Goal: Information Seeking & Learning: Learn about a topic

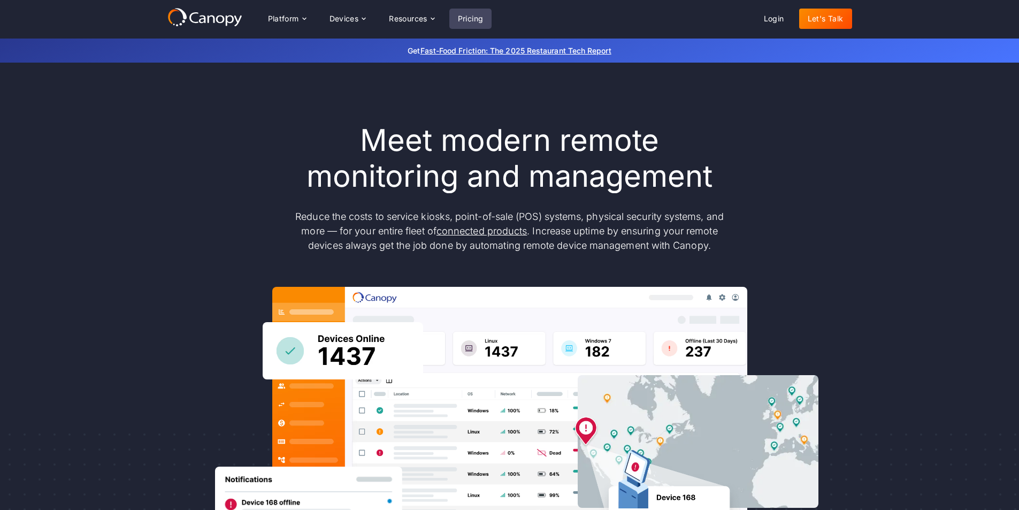
click at [482, 20] on link "Pricing" at bounding box center [470, 19] width 43 height 20
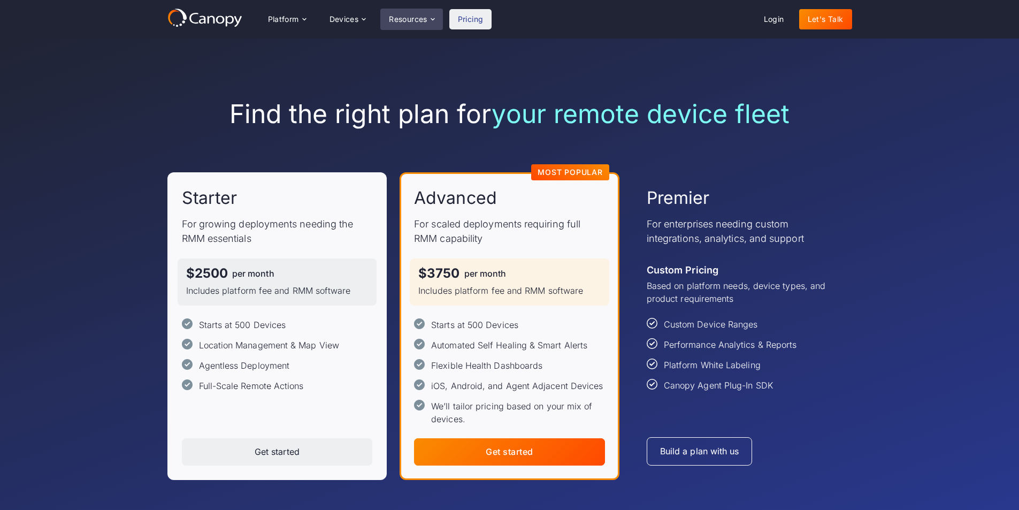
click at [419, 22] on div "Resources" at bounding box center [408, 19] width 39 height 7
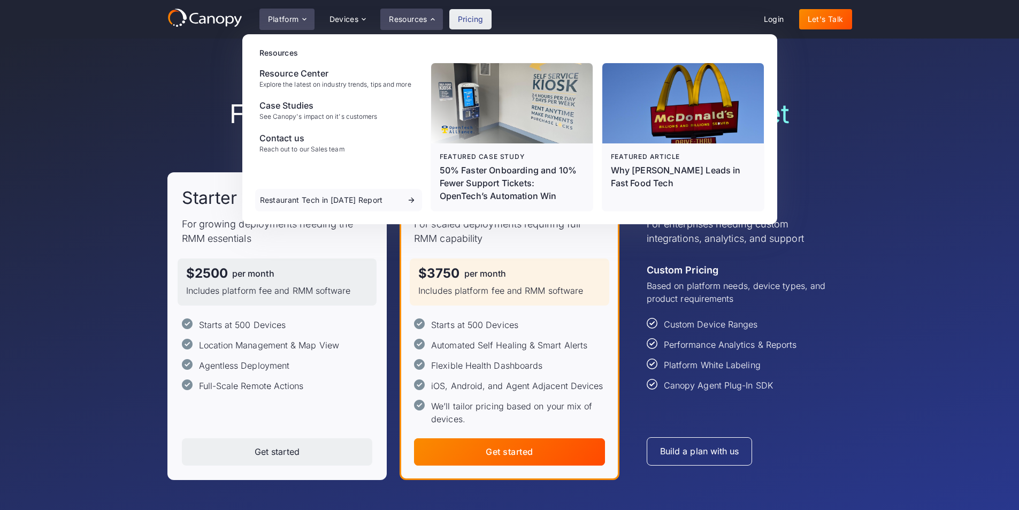
click at [295, 17] on div "Platform" at bounding box center [283, 19] width 31 height 7
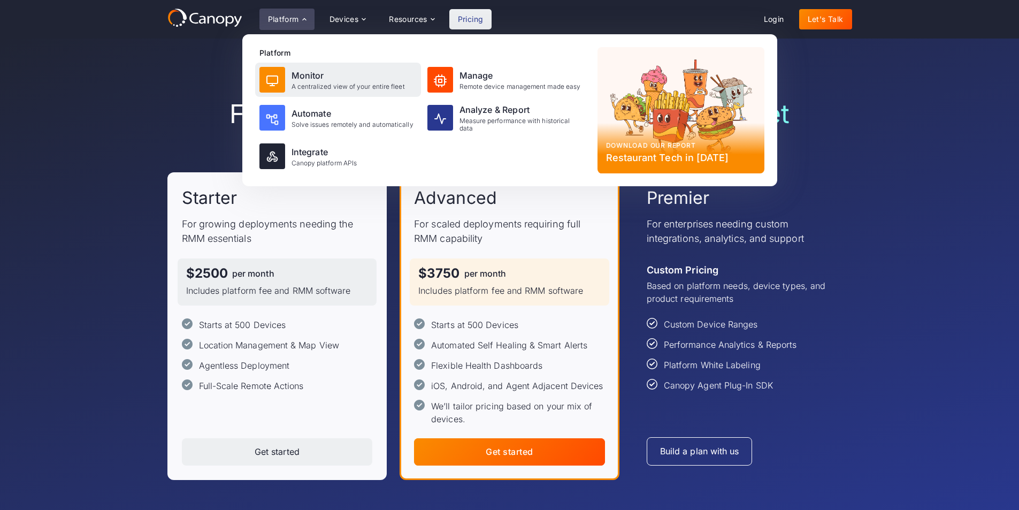
click at [293, 78] on div "Monitor" at bounding box center [347, 75] width 113 height 13
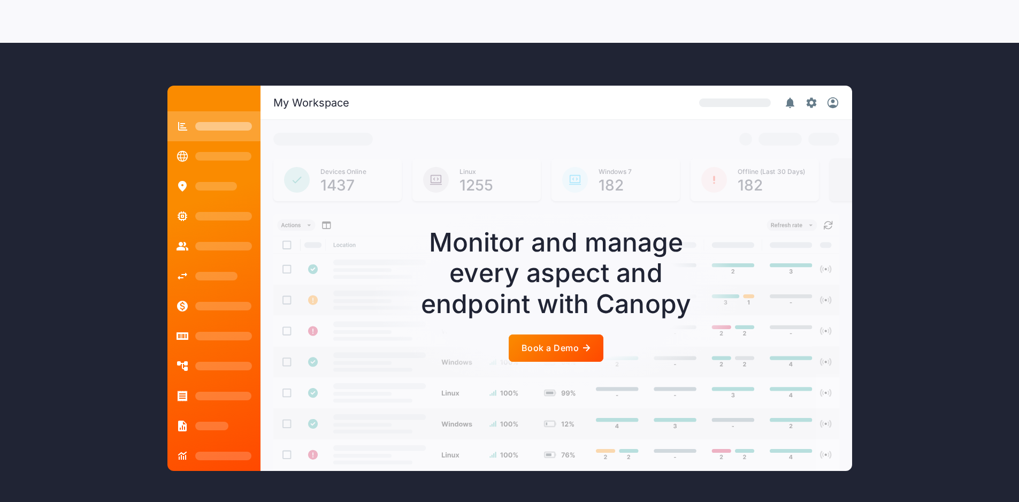
scroll to position [2353, 0]
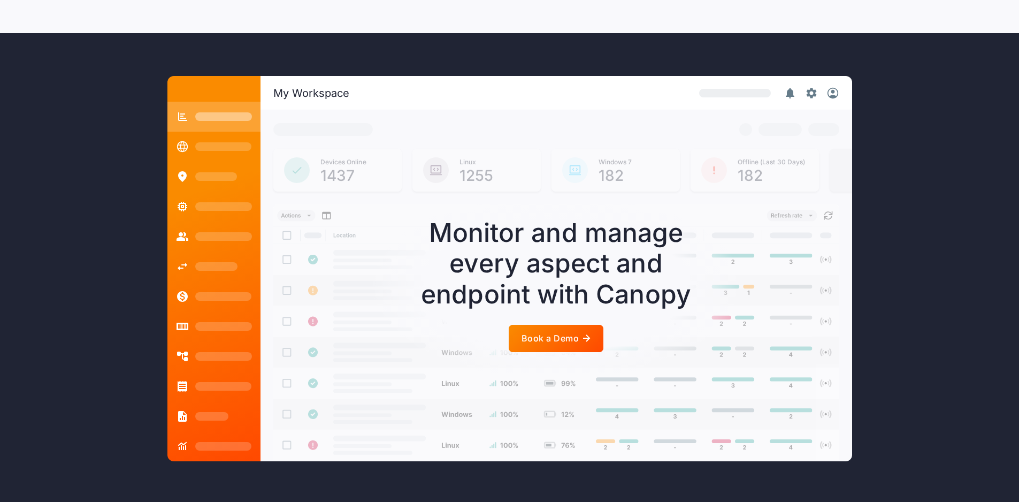
drag, startPoint x: 325, startPoint y: 149, endPoint x: 342, endPoint y: 149, distance: 17.1
click at [334, 158] on div "Devices Online" at bounding box center [343, 162] width 46 height 9
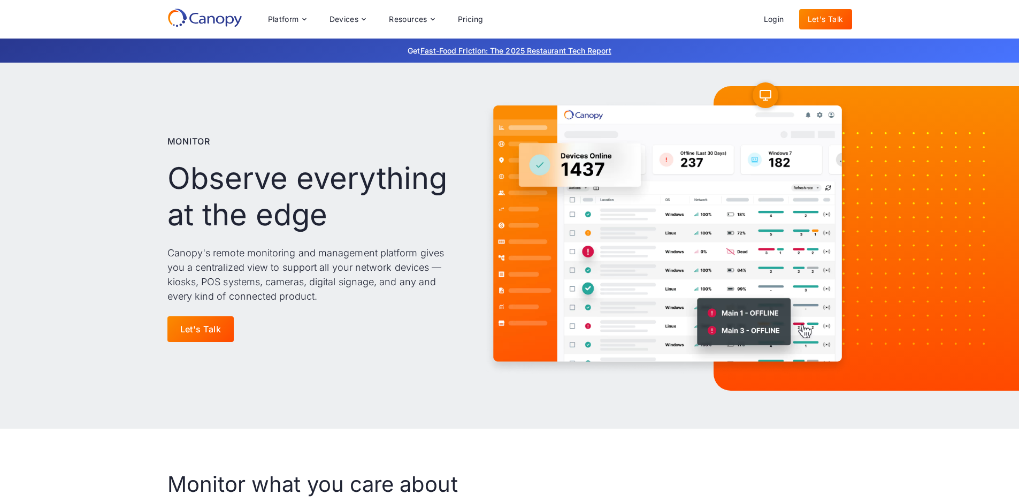
scroll to position [0, 0]
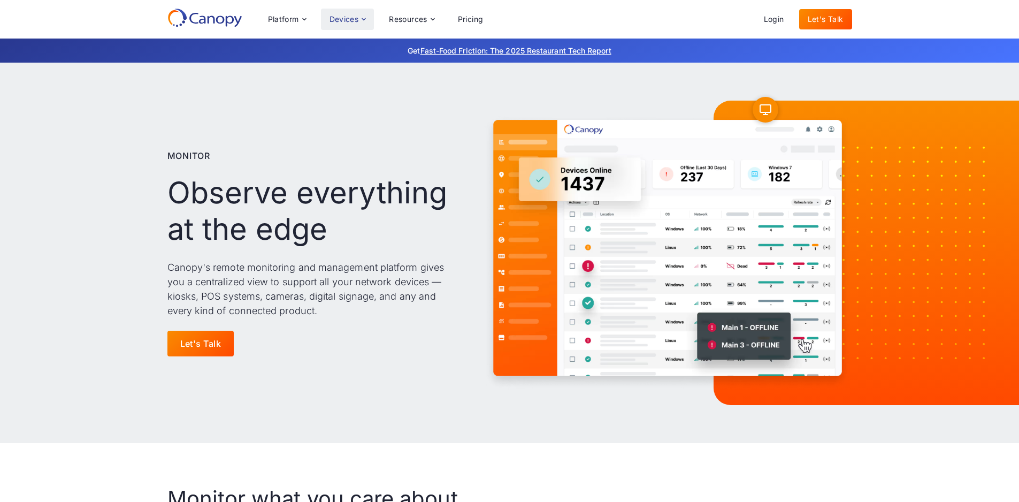
click at [349, 18] on div "Devices" at bounding box center [343, 19] width 29 height 7
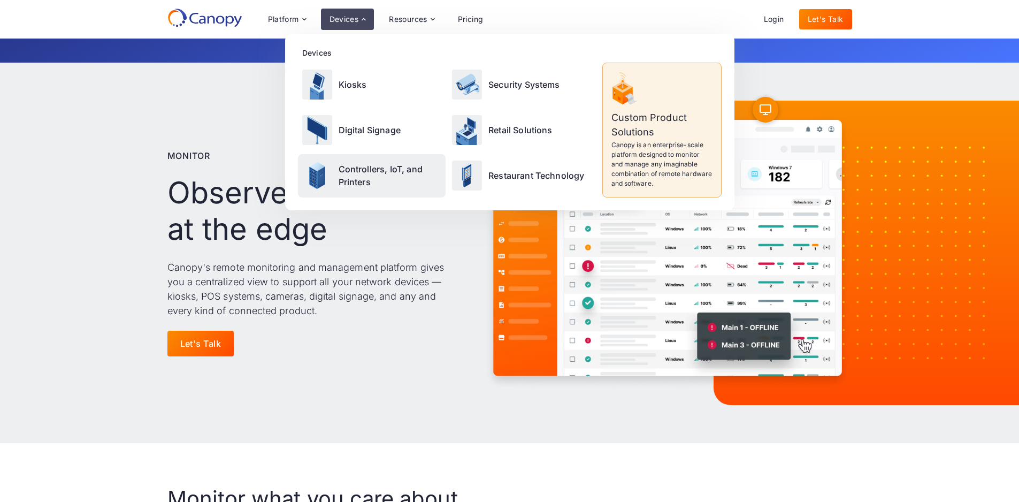
click at [381, 174] on p "Controllers, IoT, and Printers" at bounding box center [390, 176] width 103 height 26
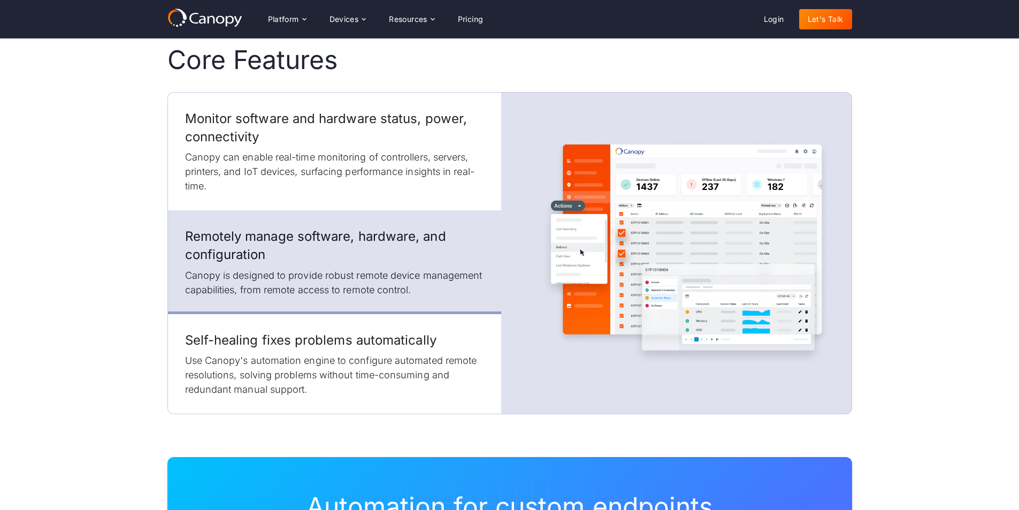
scroll to position [1337, 0]
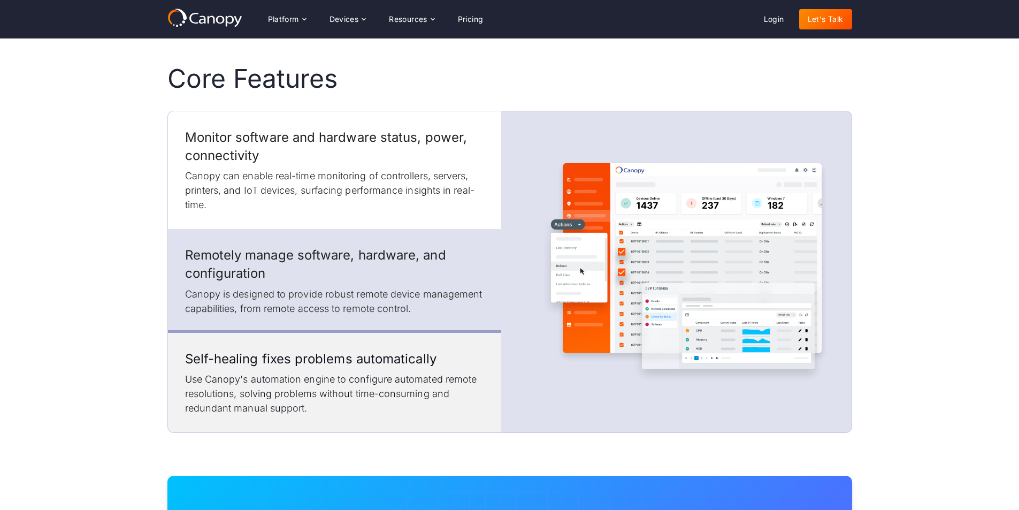
click at [306, 333] on div "Self-healing fixes problems automatically Use Canopy's automation engine to con…" at bounding box center [334, 383] width 333 height 100
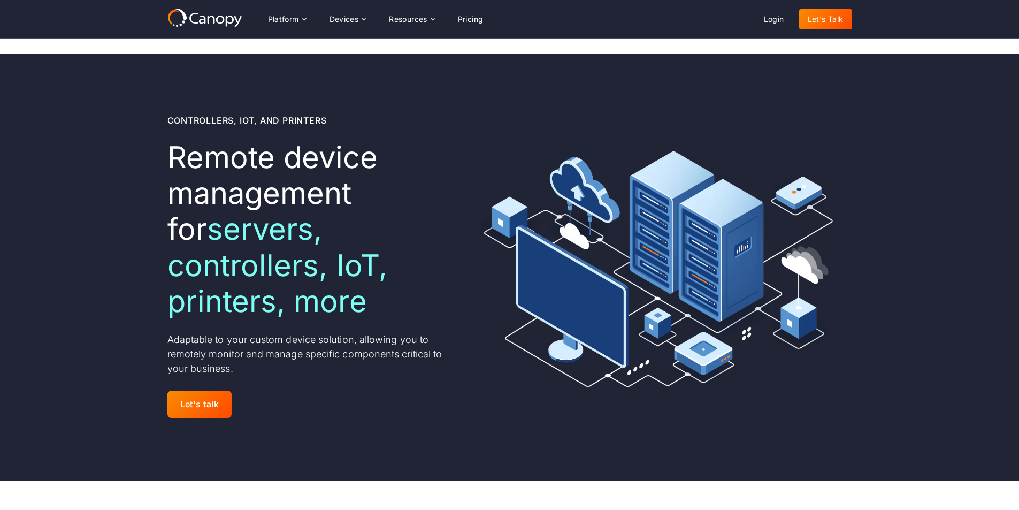
scroll to position [0, 0]
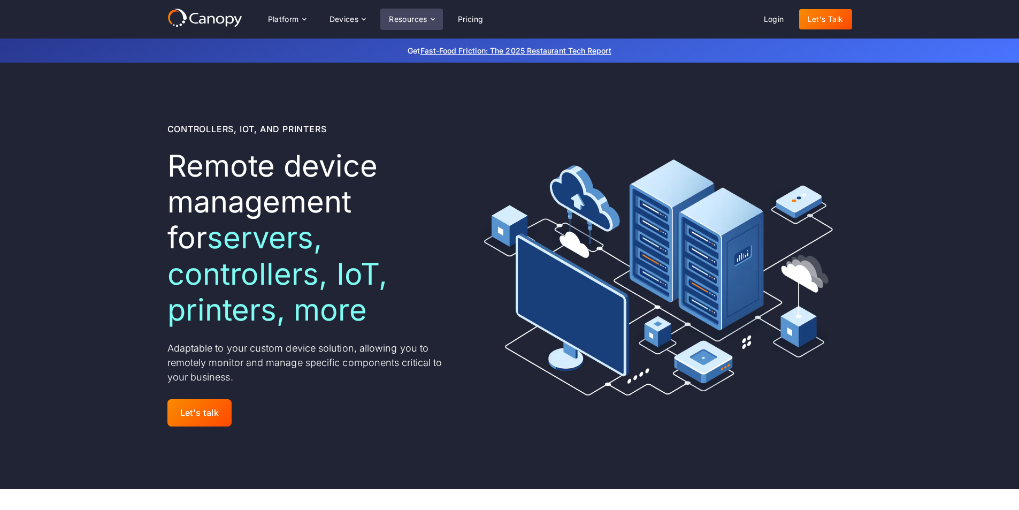
click at [426, 20] on div "Resources" at bounding box center [408, 19] width 39 height 7
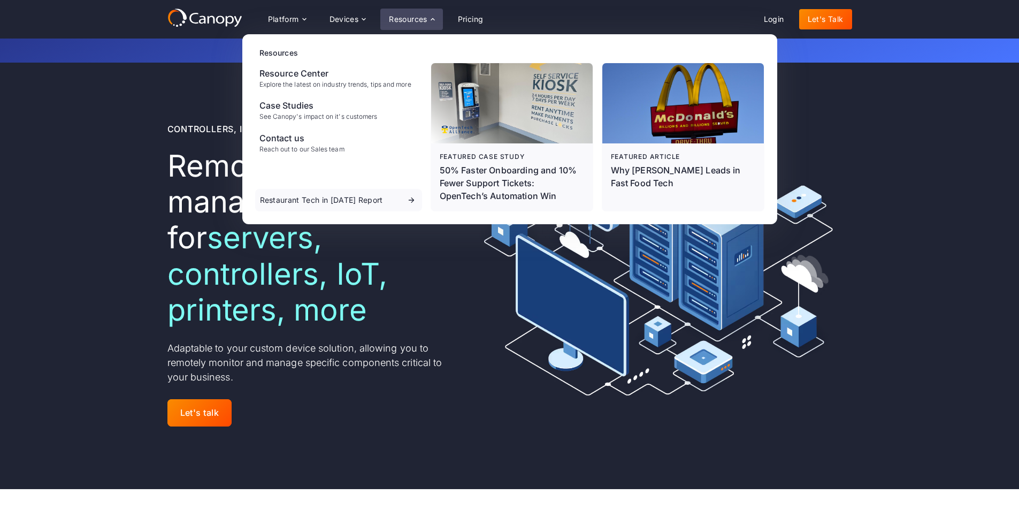
click at [426, 20] on div "Resources" at bounding box center [408, 19] width 39 height 7
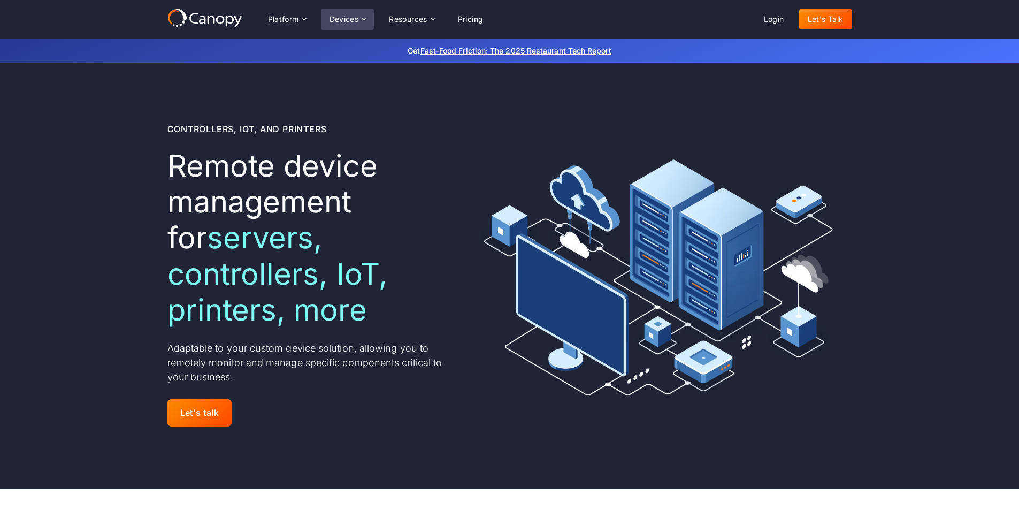
click at [363, 17] on icon at bounding box center [363, 19] width 9 height 9
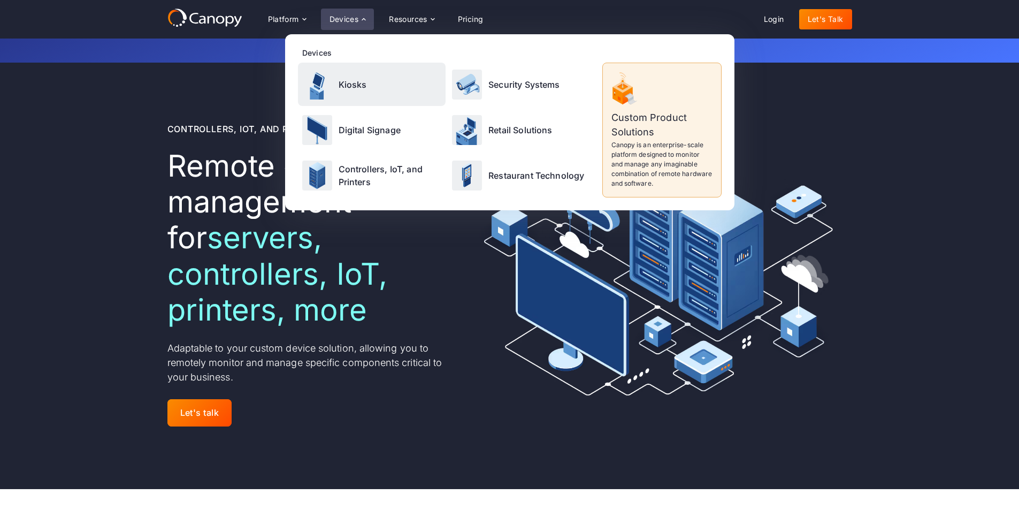
click at [362, 84] on p "Kiosks" at bounding box center [353, 84] width 28 height 13
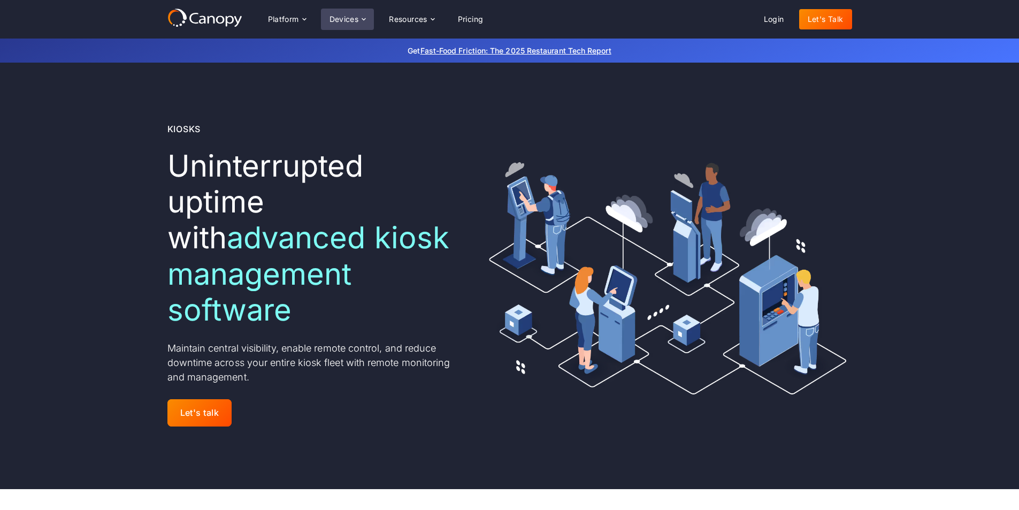
click at [372, 24] on div "Devices" at bounding box center [347, 19] width 53 height 21
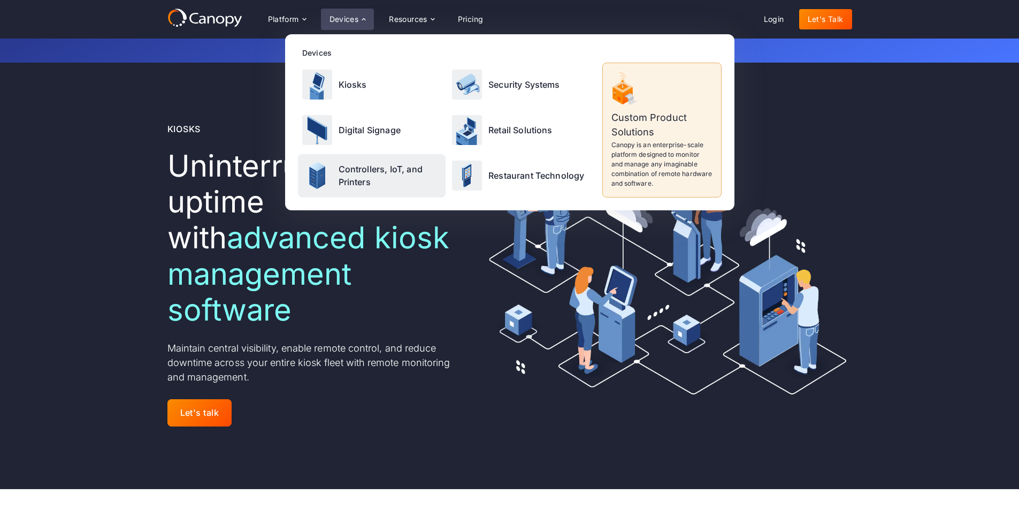
click at [395, 169] on p "Controllers, IoT, and Printers" at bounding box center [390, 176] width 103 height 26
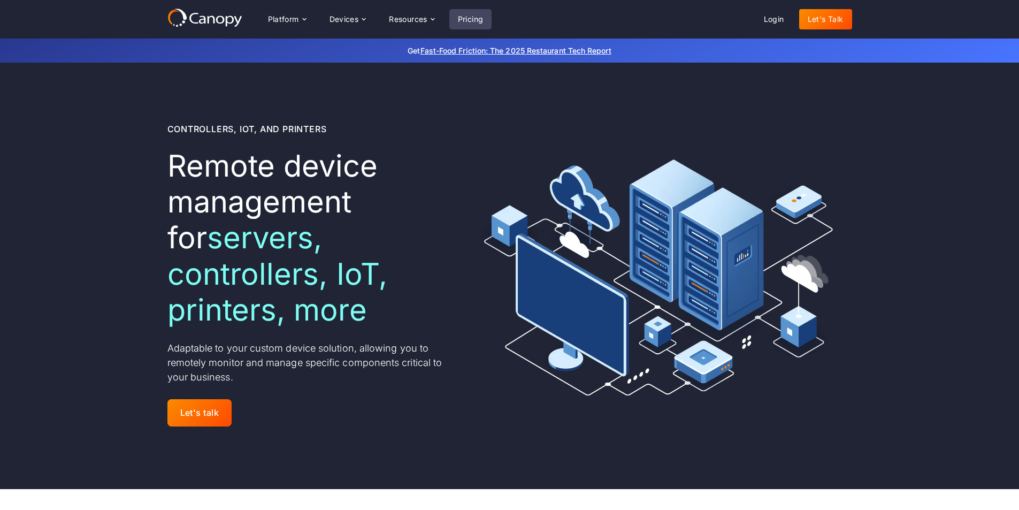
click at [469, 21] on link "Pricing" at bounding box center [470, 19] width 43 height 20
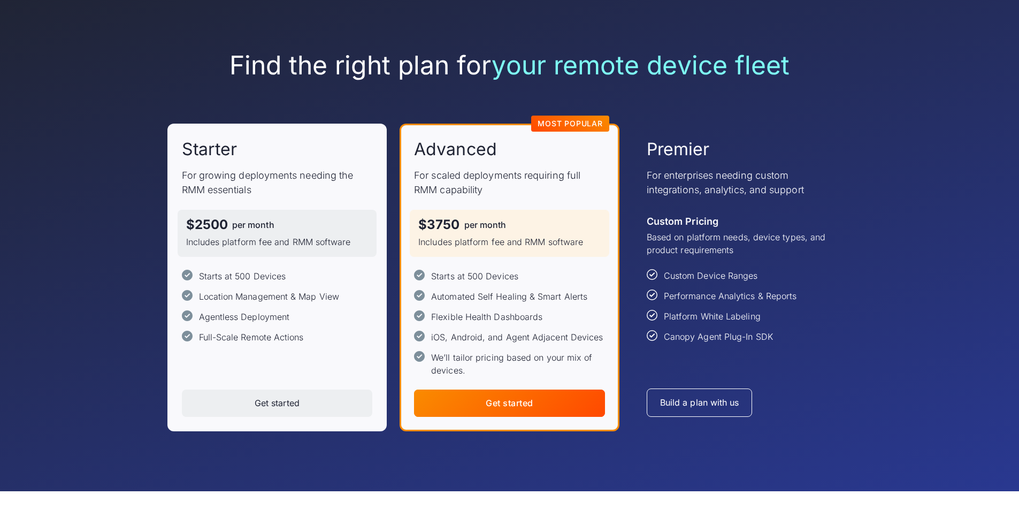
scroll to position [107, 0]
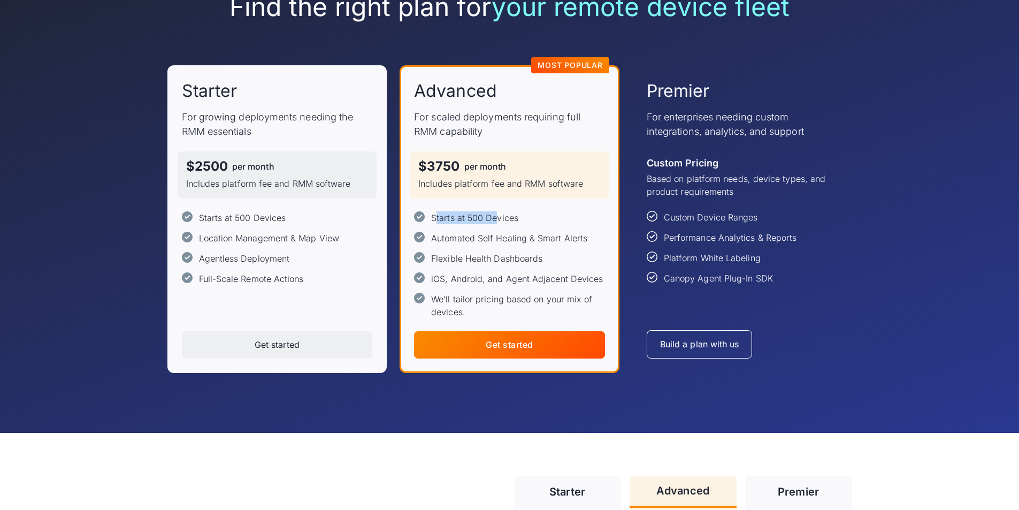
drag, startPoint x: 435, startPoint y: 218, endPoint x: 498, endPoint y: 220, distance: 63.7
click at [498, 220] on div "Starts at 500 Devices" at bounding box center [474, 217] width 87 height 13
drag, startPoint x: 458, startPoint y: 219, endPoint x: 492, endPoint y: 218, distance: 33.7
click at [492, 218] on div "Starts at 500 Devices" at bounding box center [474, 217] width 87 height 13
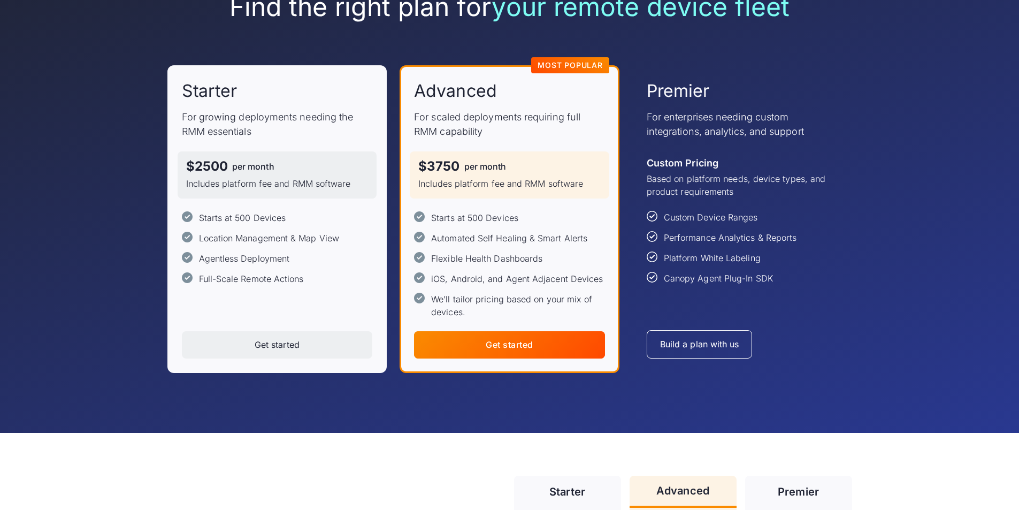
click at [508, 228] on div "Starts at 500 Devices Automated Self Healing & Smart Alerts Flexible Health Das…" at bounding box center [509, 264] width 191 height 107
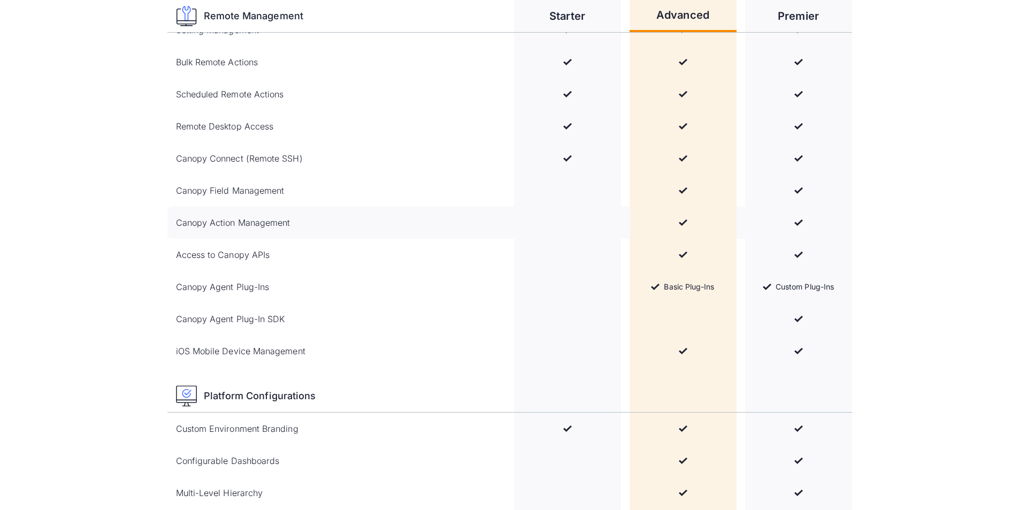
scroll to position [1016, 0]
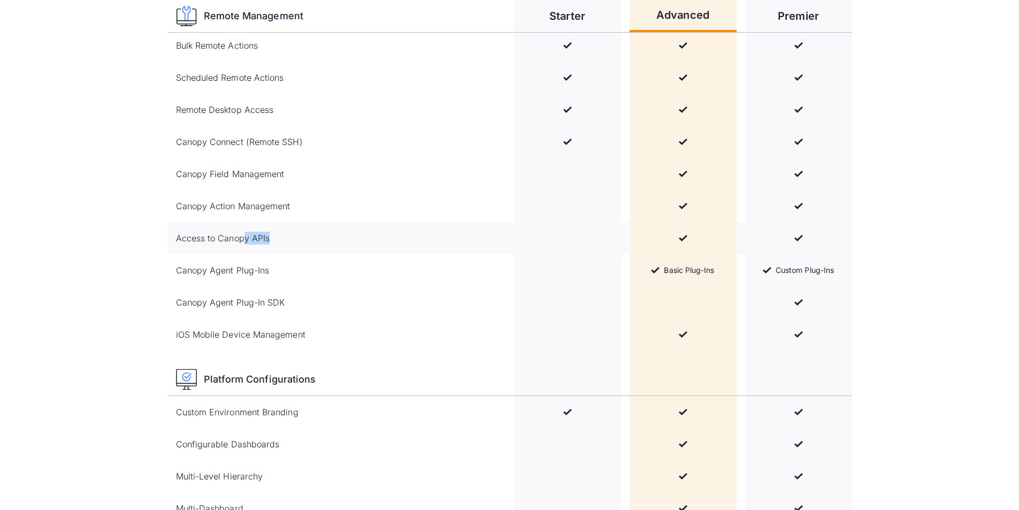
drag, startPoint x: 245, startPoint y: 237, endPoint x: 272, endPoint y: 237, distance: 26.2
click at [272, 237] on div "Access to Canopy APIs" at bounding box center [340, 238] width 329 height 32
drag, startPoint x: 196, startPoint y: 301, endPoint x: 278, endPoint y: 305, distance: 81.9
click at [278, 305] on div "Canopy Agent Plug-In SDK" at bounding box center [230, 302] width 109 height 13
drag, startPoint x: 192, startPoint y: 272, endPoint x: 276, endPoint y: 275, distance: 84.0
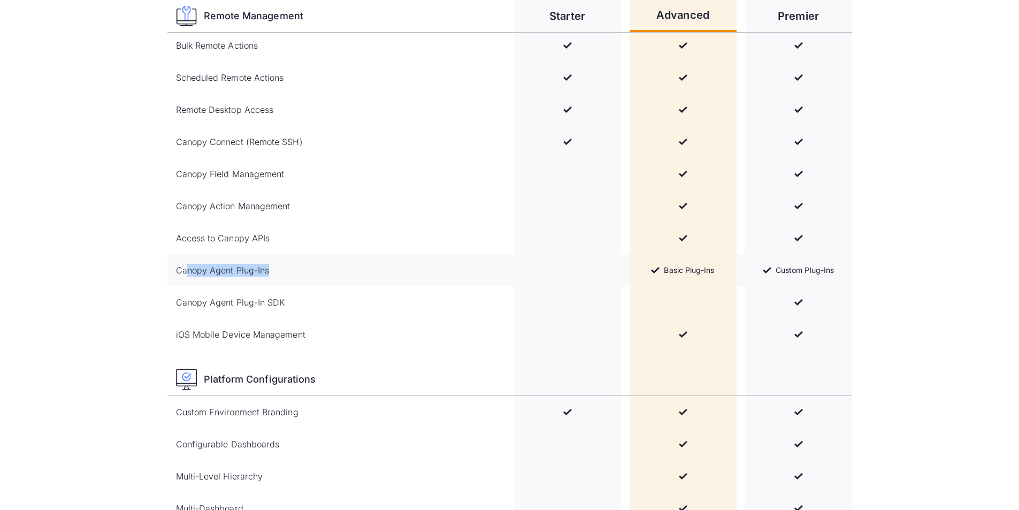
click at [276, 275] on div "Canopy Agent Plug-Ins" at bounding box center [340, 270] width 329 height 32
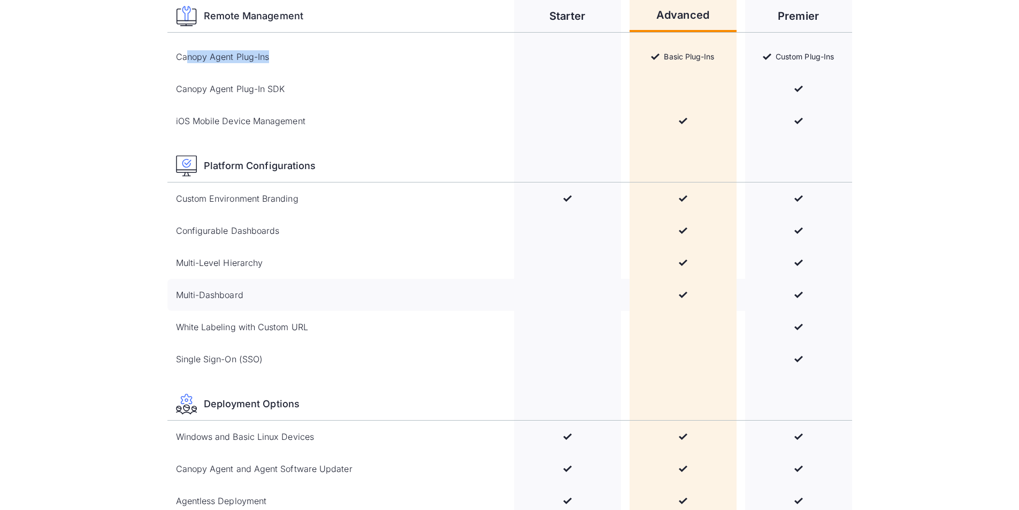
scroll to position [1230, 0]
drag, startPoint x: 185, startPoint y: 359, endPoint x: 232, endPoint y: 358, distance: 47.6
click at [232, 358] on div "Single Sign-On (SSO)" at bounding box center [219, 358] width 87 height 13
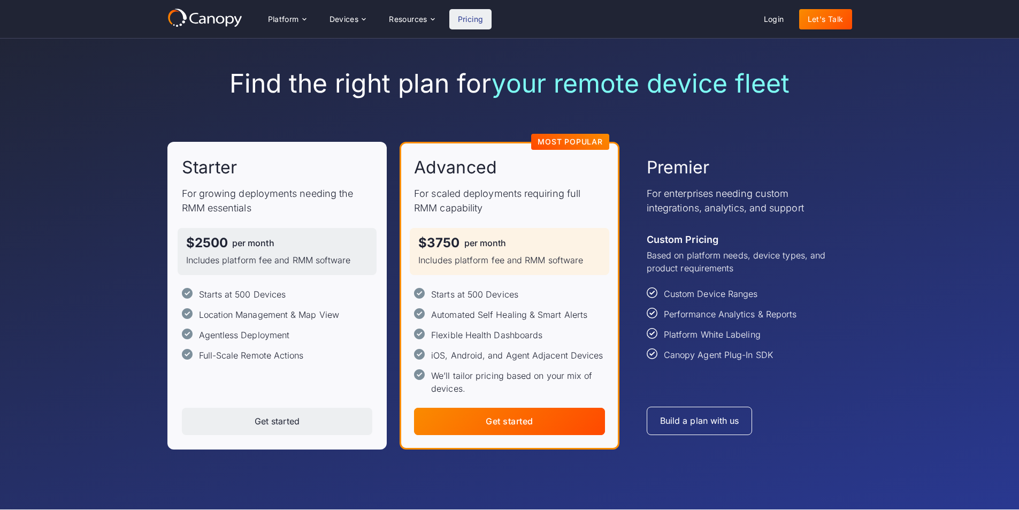
scroll to position [0, 0]
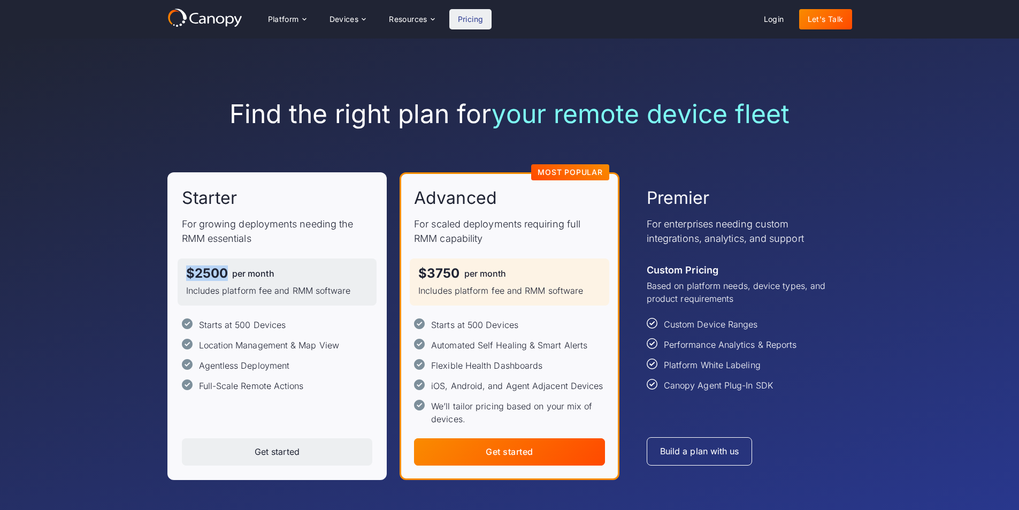
drag, startPoint x: 190, startPoint y: 270, endPoint x: 236, endPoint y: 268, distance: 46.0
click at [229, 268] on div "$2500 per month" at bounding box center [277, 273] width 182 height 13
click at [281, 174] on div "Starter For growing deployments needing the RMM essentials $2500 per month Incl…" at bounding box center [277, 326] width 220 height 308
click at [409, 24] on div "Resources" at bounding box center [411, 19] width 62 height 21
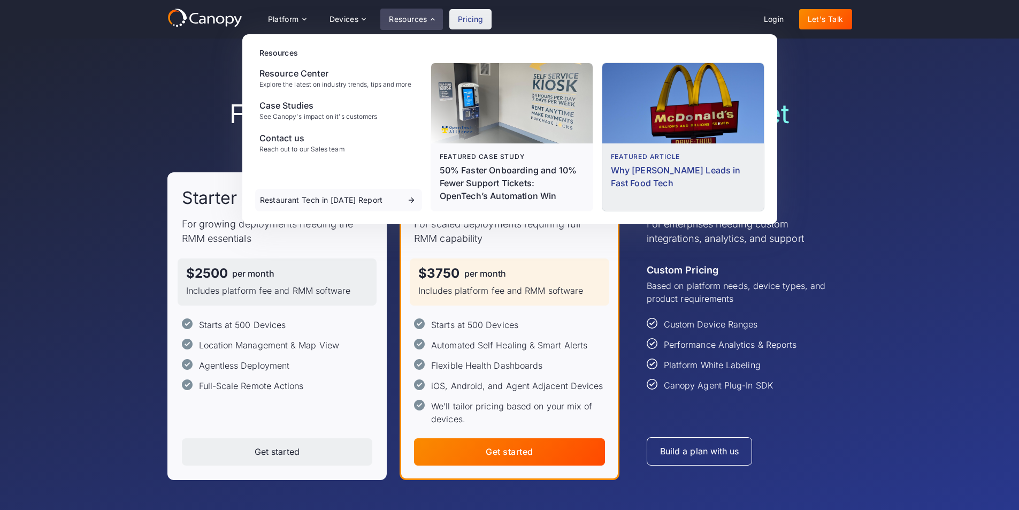
click at [720, 174] on div "Why [PERSON_NAME] Leads in Fast Food Tech" at bounding box center [683, 177] width 144 height 26
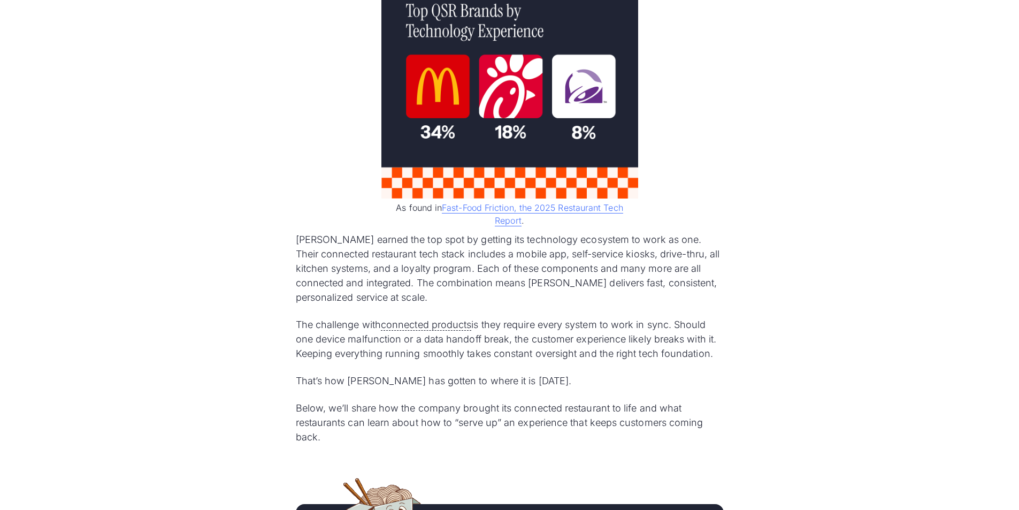
scroll to position [963, 0]
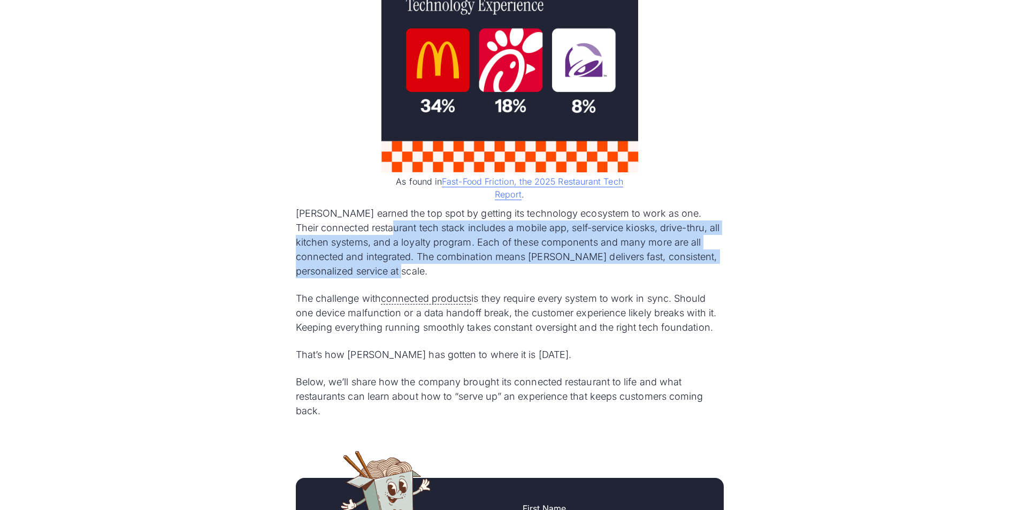
drag, startPoint x: 382, startPoint y: 175, endPoint x: 654, endPoint y: 216, distance: 274.6
click at [654, 216] on p "McDonald’s earned the top spot by getting its technology ecosystem to work as o…" at bounding box center [510, 242] width 428 height 72
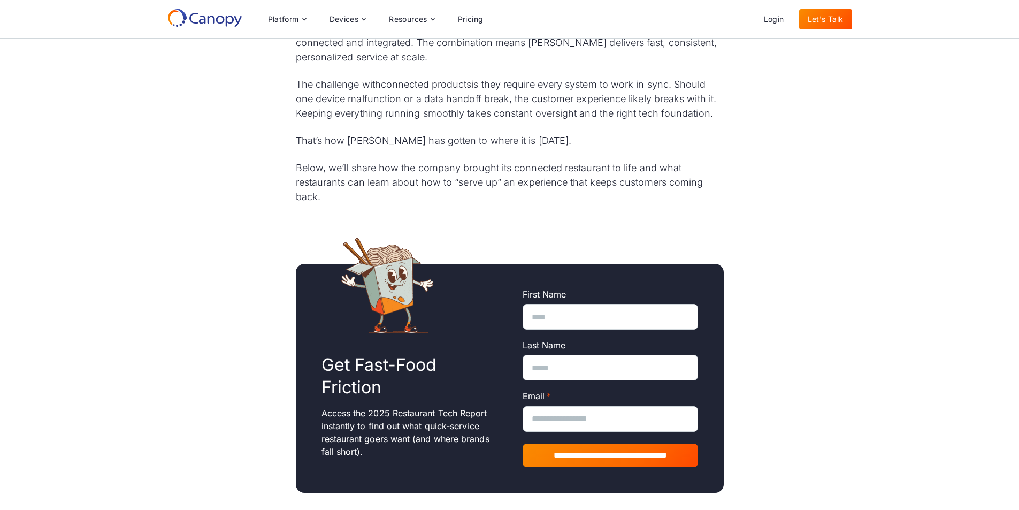
scroll to position [856, 0]
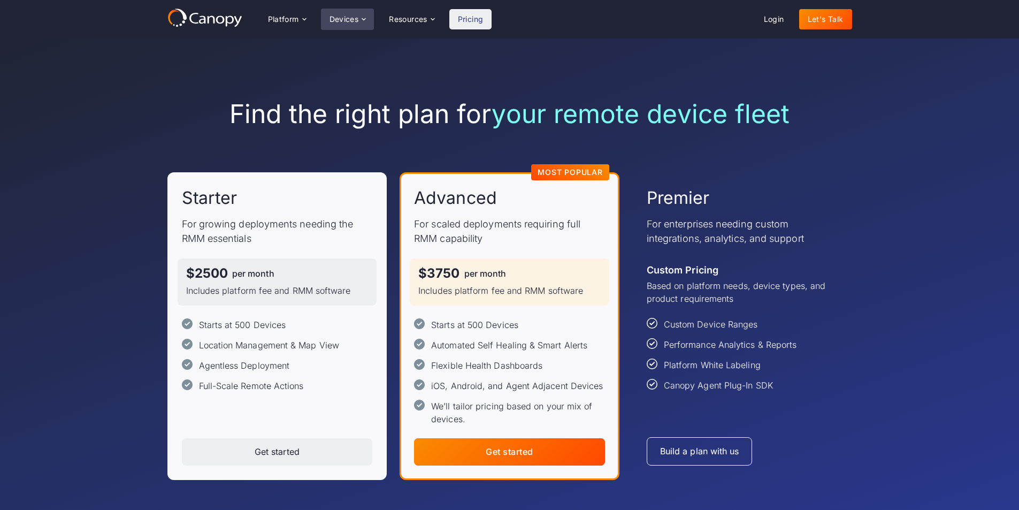
click at [355, 18] on div "Devices" at bounding box center [343, 19] width 29 height 7
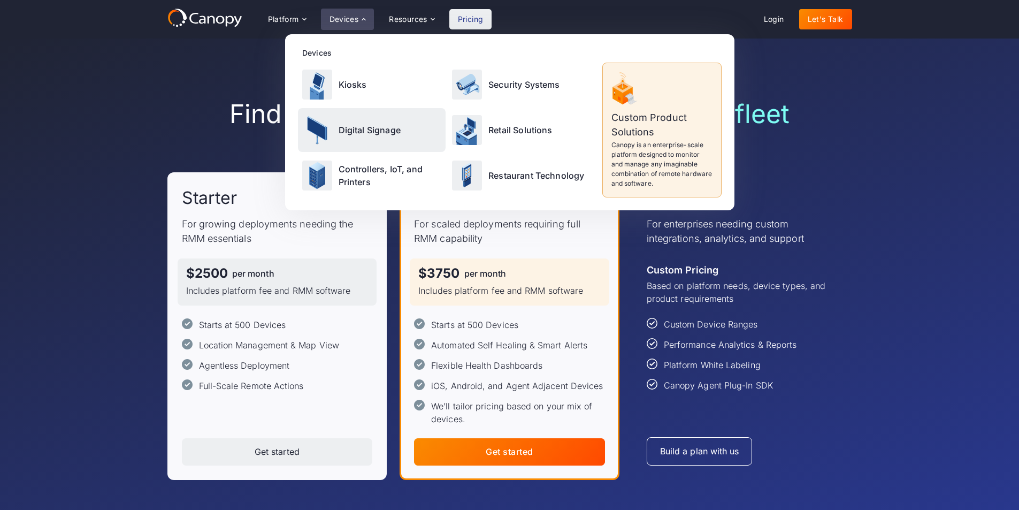
click at [355, 128] on p "Digital Signage" at bounding box center [370, 130] width 62 height 13
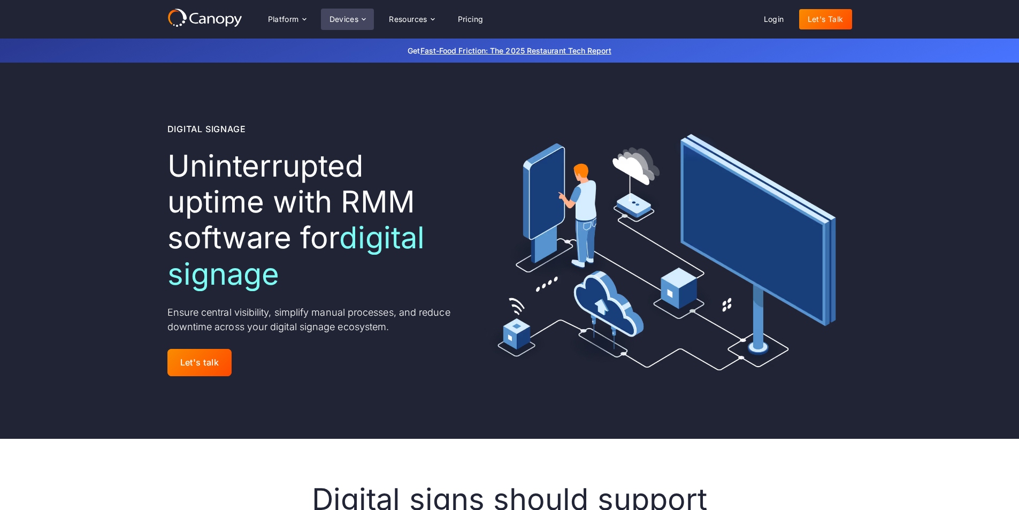
click at [343, 18] on div "Devices" at bounding box center [343, 19] width 29 height 7
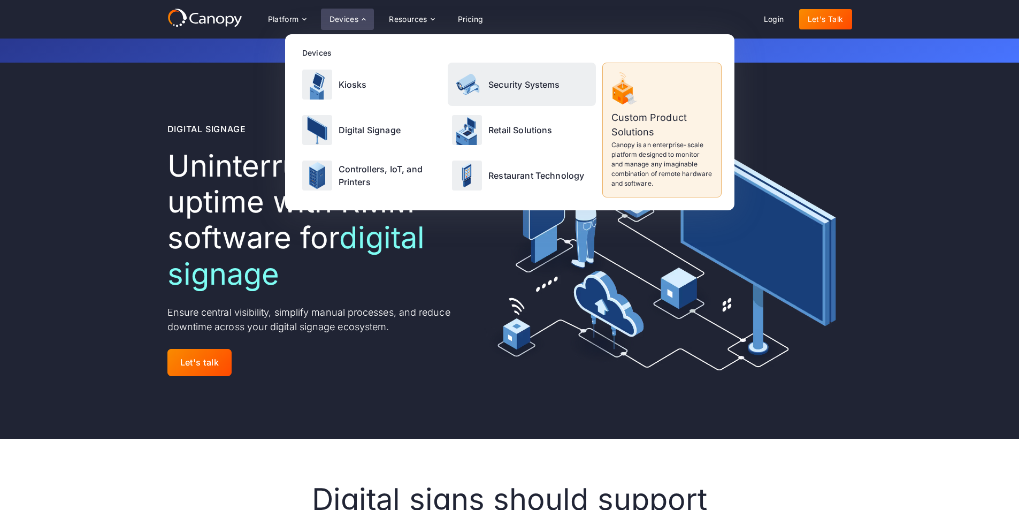
click at [494, 91] on div "Security Systems" at bounding box center [522, 84] width 148 height 43
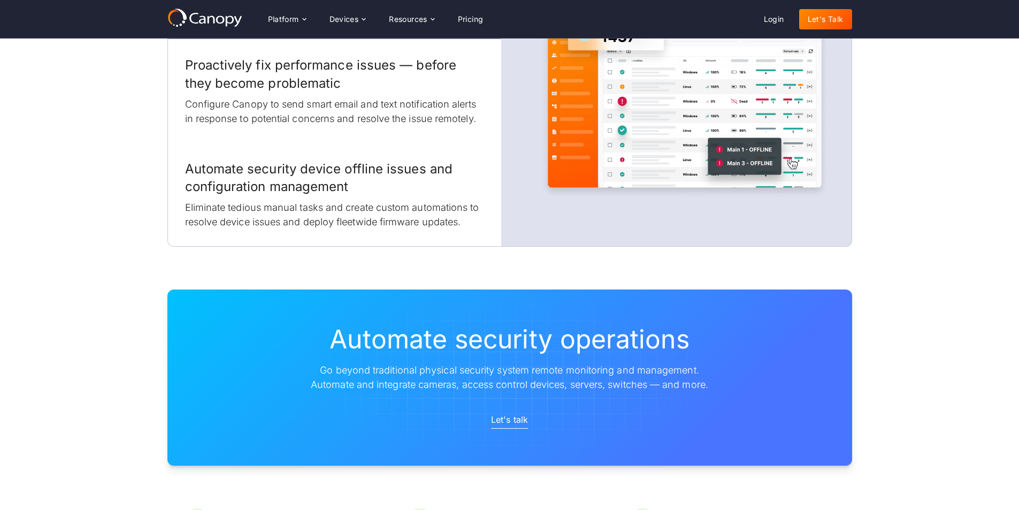
scroll to position [1497, 0]
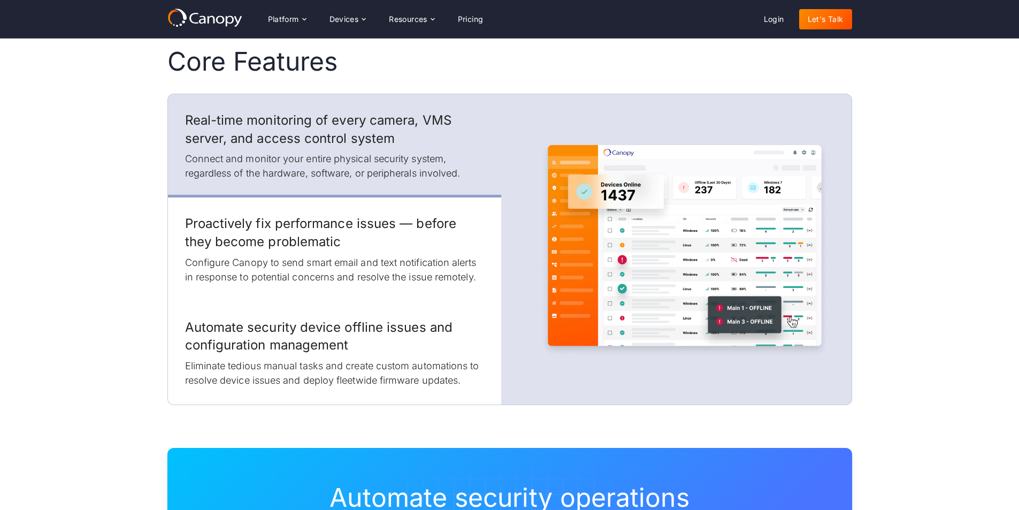
drag, startPoint x: 917, startPoint y: 283, endPoint x: 887, endPoint y: 173, distance: 114.0
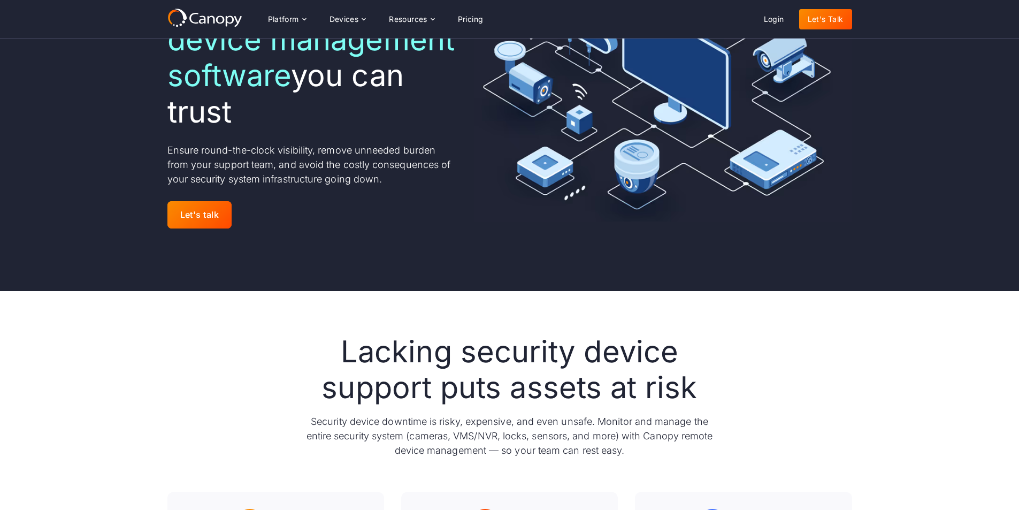
scroll to position [0, 0]
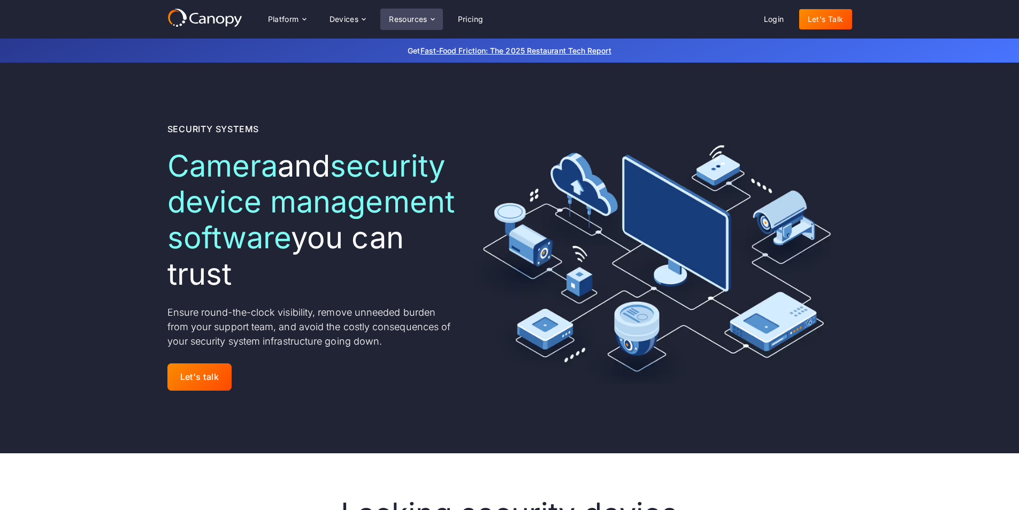
click at [409, 16] on div "Resources" at bounding box center [408, 19] width 39 height 7
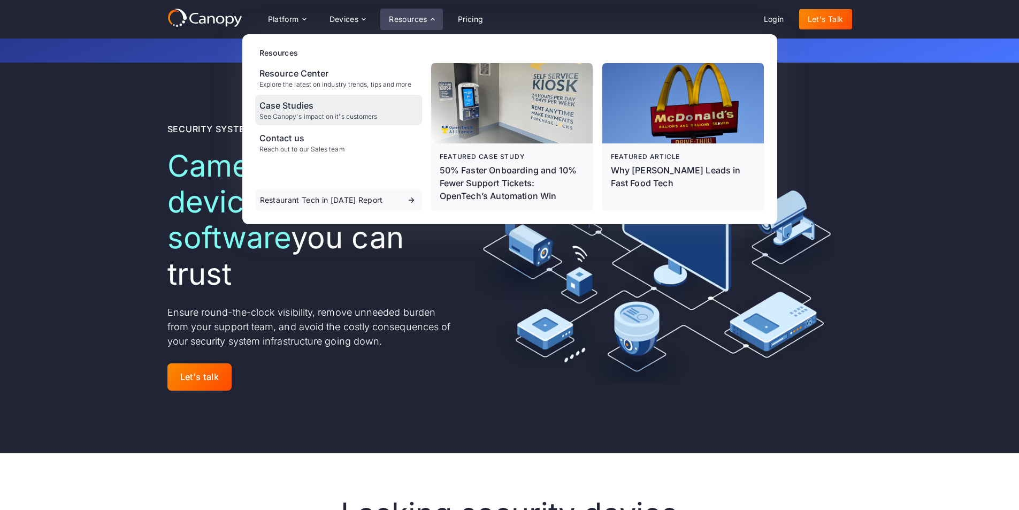
click at [351, 119] on div "See Canopy's impact on it's customers" at bounding box center [318, 116] width 118 height 7
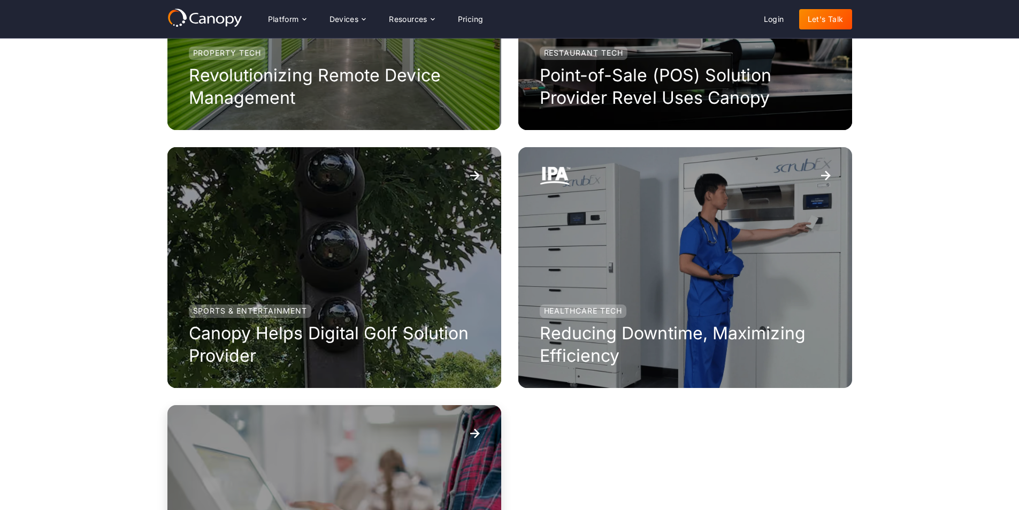
scroll to position [856, 0]
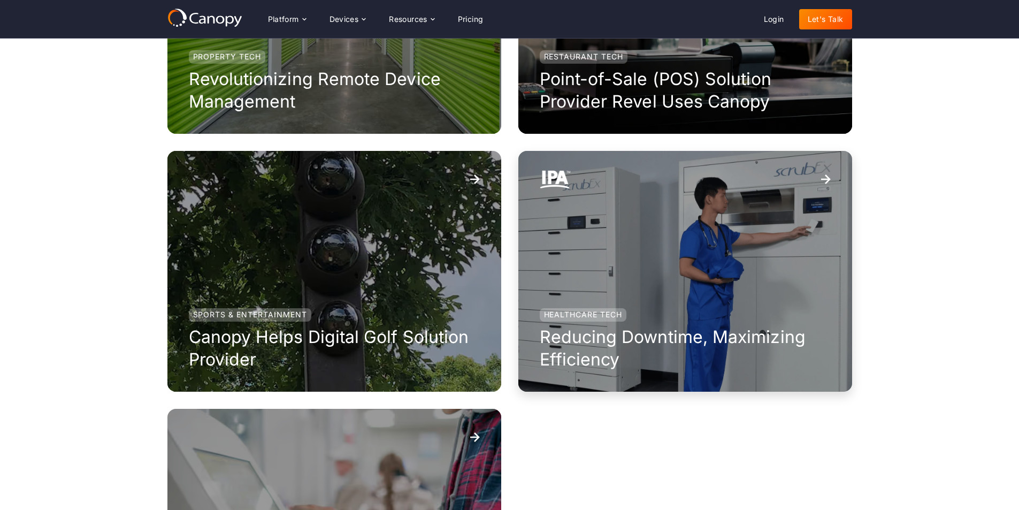
click at [747, 270] on div "Healthcare Tech Reducing Downtime, Maximizing Efficiency" at bounding box center [685, 271] width 334 height 241
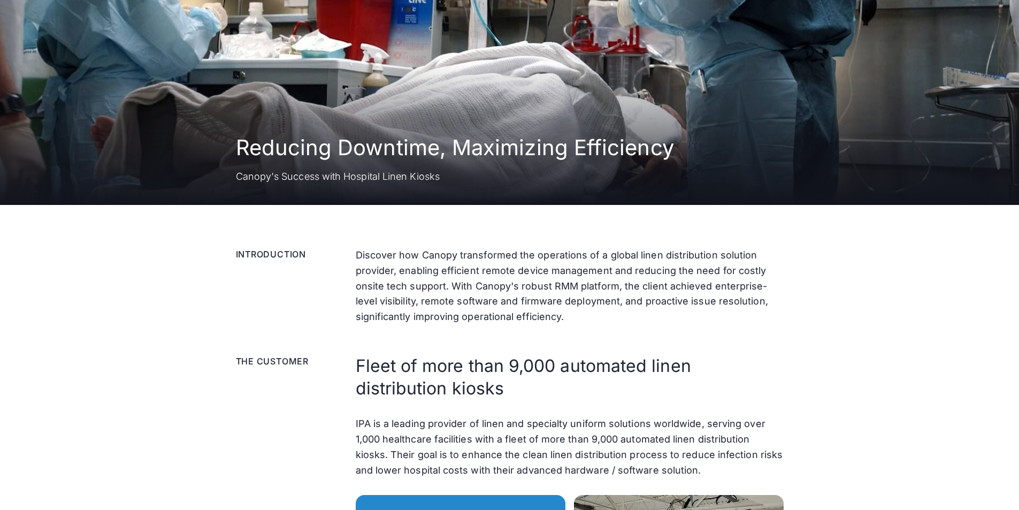
scroll to position [160, 0]
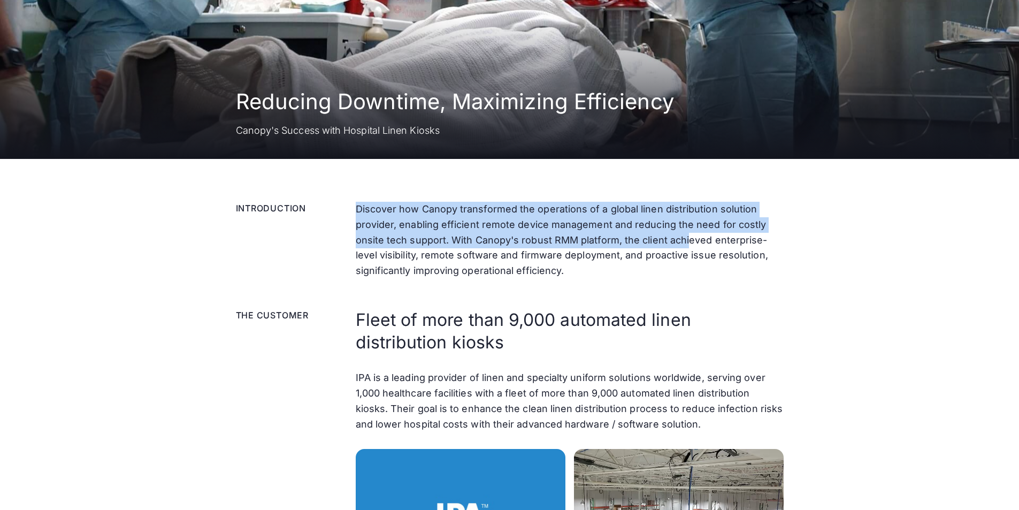
drag, startPoint x: 350, startPoint y: 211, endPoint x: 688, endPoint y: 240, distance: 339.8
click at [688, 240] on div "Introduction Discover how Canopy transformed the operations of a global linen d…" at bounding box center [510, 240] width 548 height 77
click at [688, 240] on p "Discover how Canopy transformed the operations of a global linen distribution s…" at bounding box center [570, 240] width 428 height 77
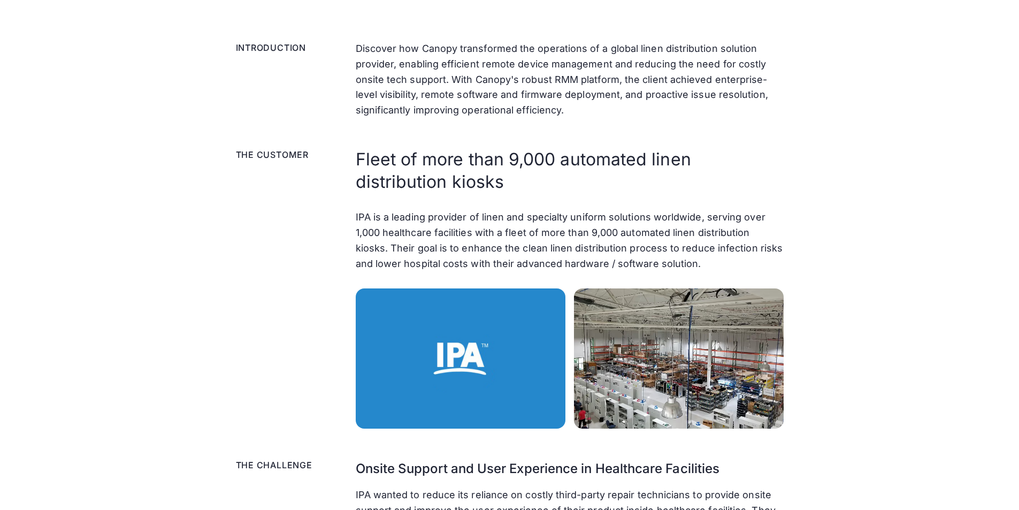
scroll to position [374, 0]
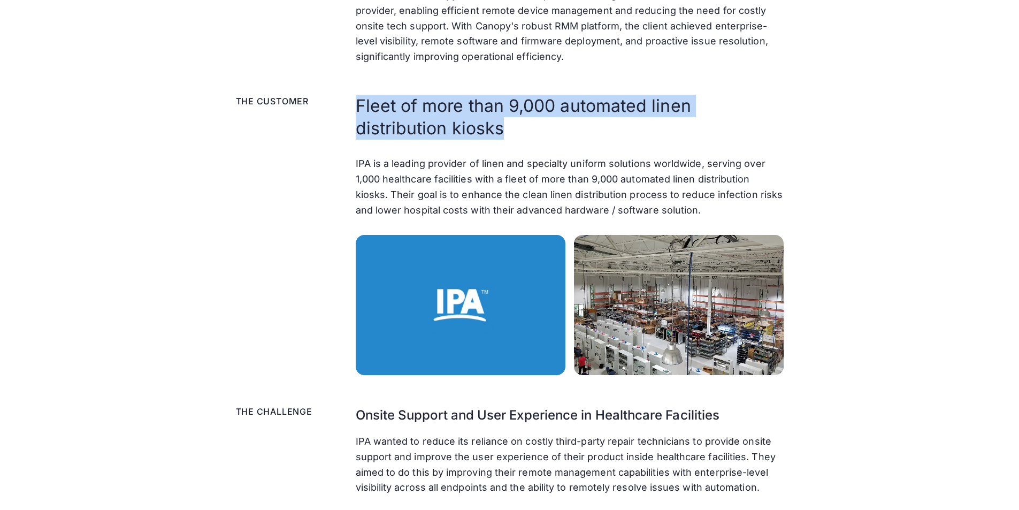
drag, startPoint x: 350, startPoint y: 107, endPoint x: 581, endPoint y: 124, distance: 231.6
click at [581, 124] on div "The Customer Fleet of more than 9,000 automated linen distribution kiosks IPA i…" at bounding box center [510, 235] width 548 height 280
click at [581, 124] on h2 "Fleet of more than 9,000 automated linen distribution kiosks" at bounding box center [570, 117] width 428 height 44
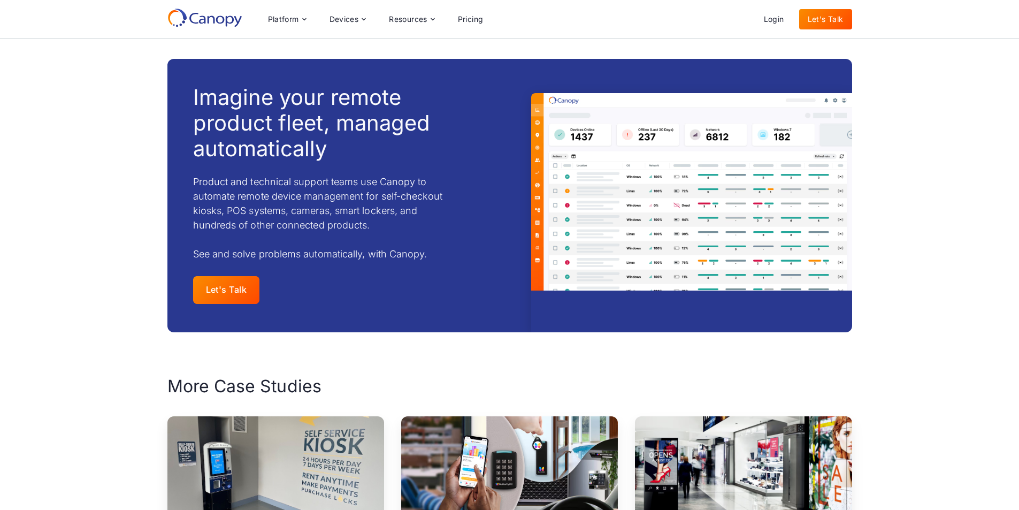
scroll to position [1604, 0]
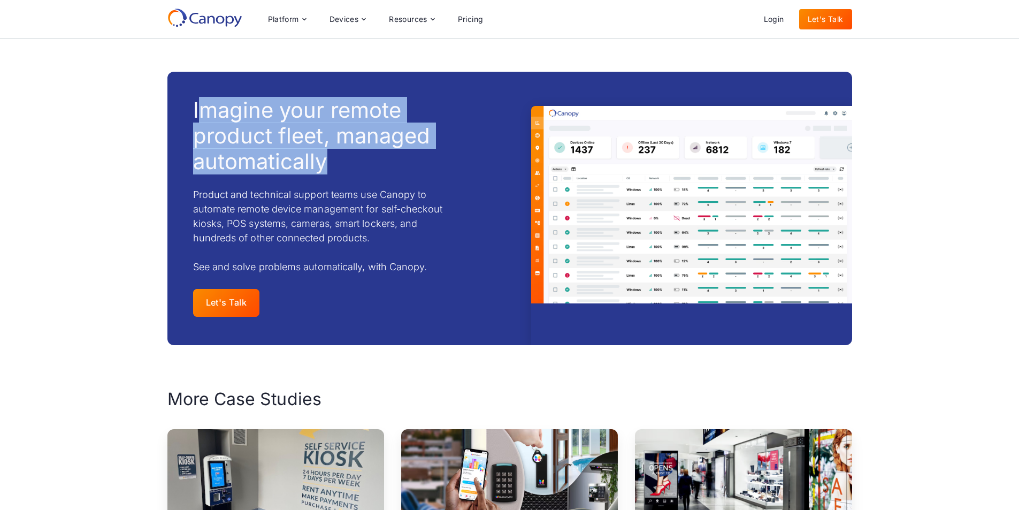
drag, startPoint x: 204, startPoint y: 112, endPoint x: 411, endPoint y: 168, distance: 215.0
click at [411, 168] on h3 "Imagine your remote product fleet, managed automatically" at bounding box center [321, 135] width 257 height 77
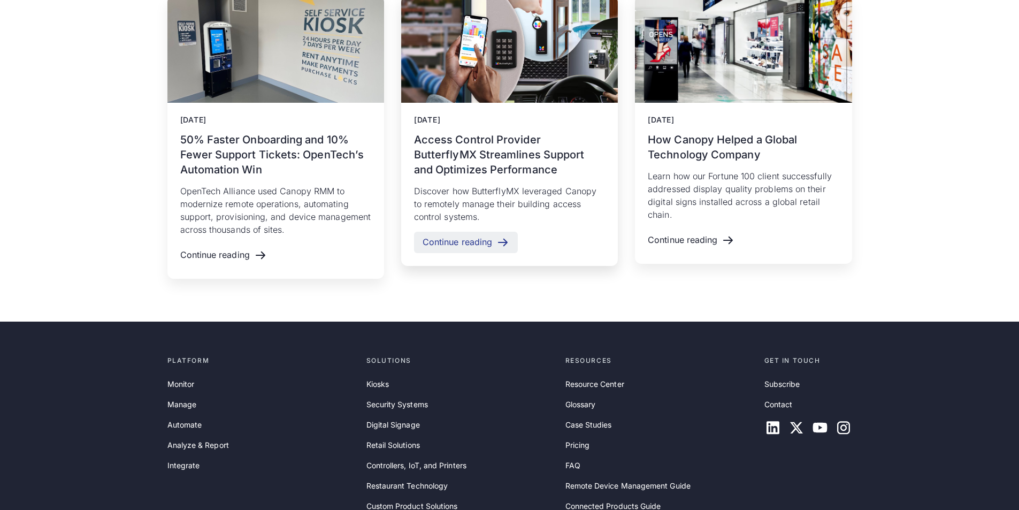
scroll to position [2151, 0]
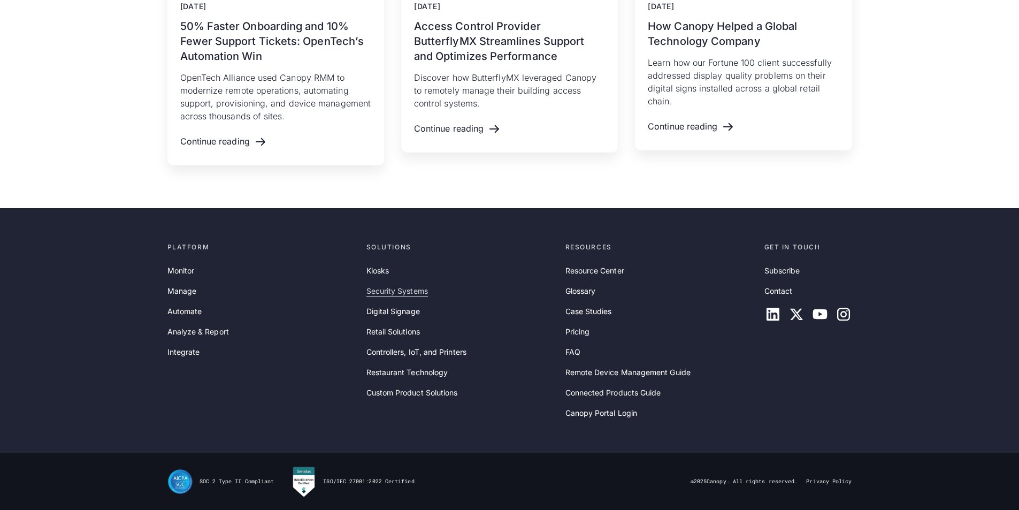
click at [378, 293] on link "Security Systems" at bounding box center [397, 291] width 62 height 12
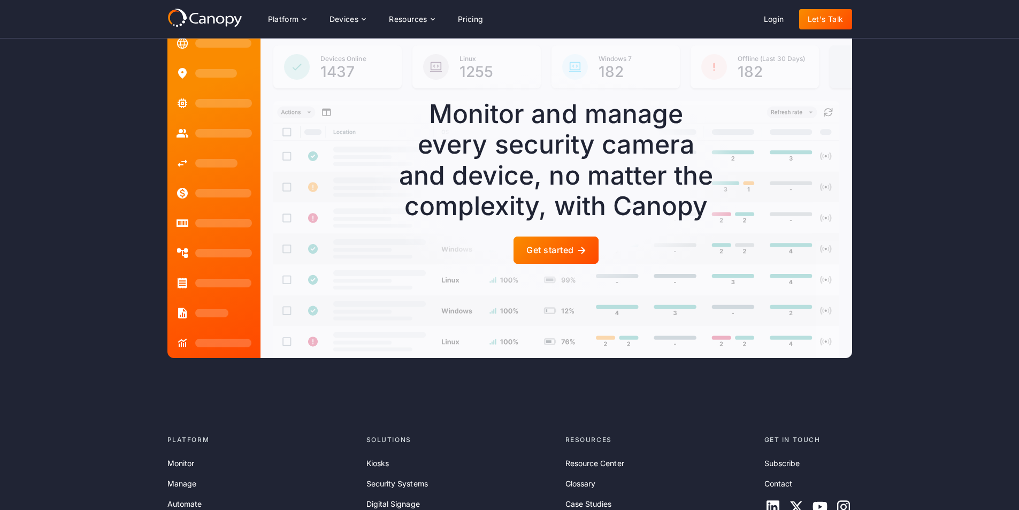
scroll to position [2866, 0]
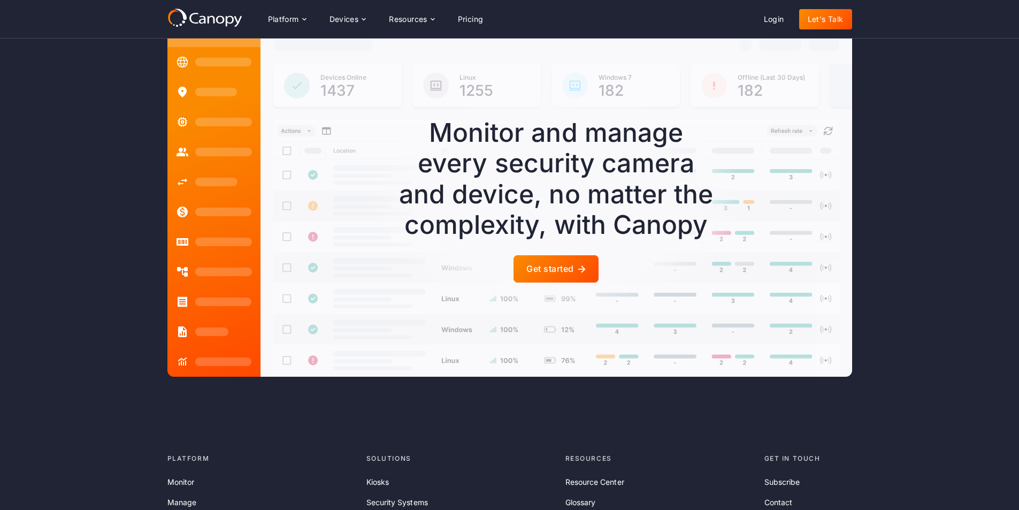
click at [565, 274] on div "Get started" at bounding box center [549, 269] width 47 height 10
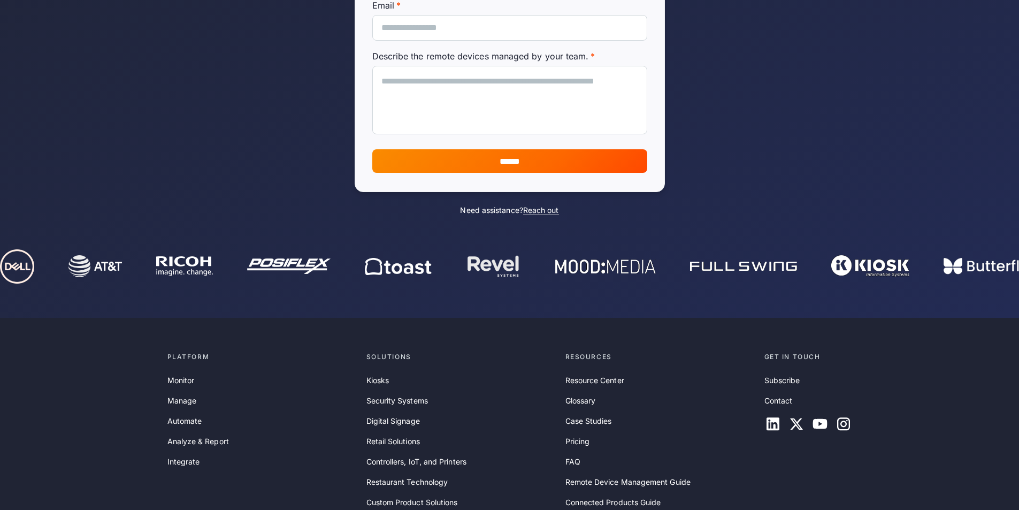
scroll to position [428, 0]
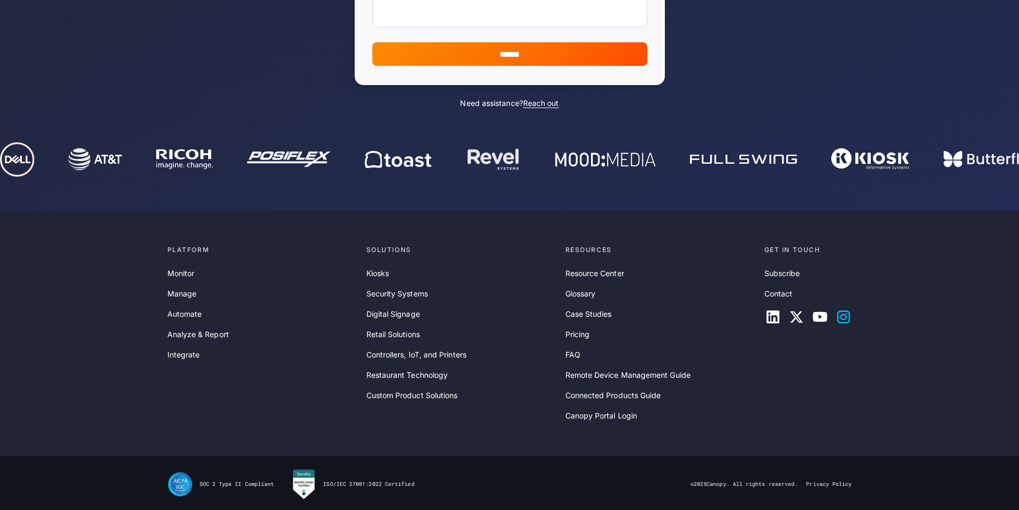
click at [844, 313] on icon at bounding box center [843, 316] width 17 height 17
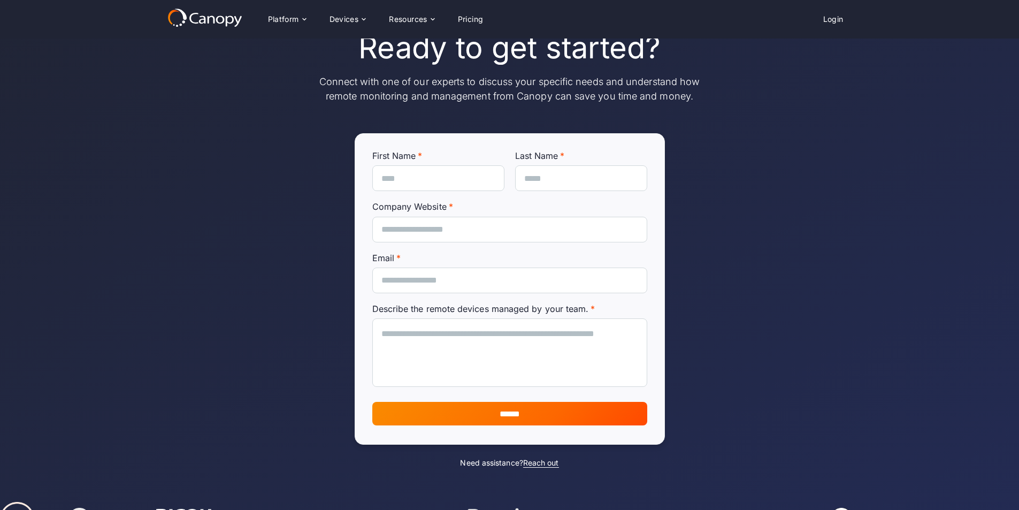
scroll to position [0, 0]
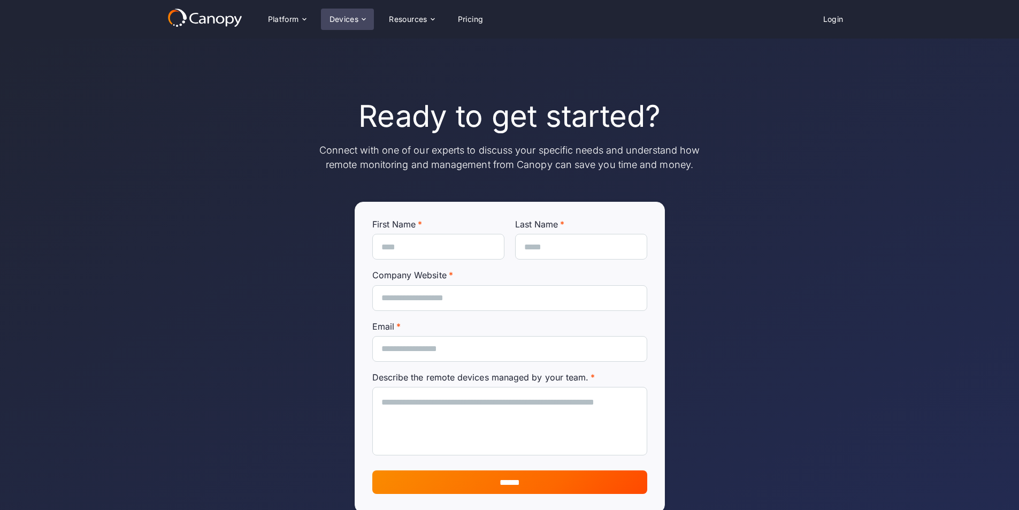
click at [348, 13] on div "Devices" at bounding box center [347, 19] width 53 height 21
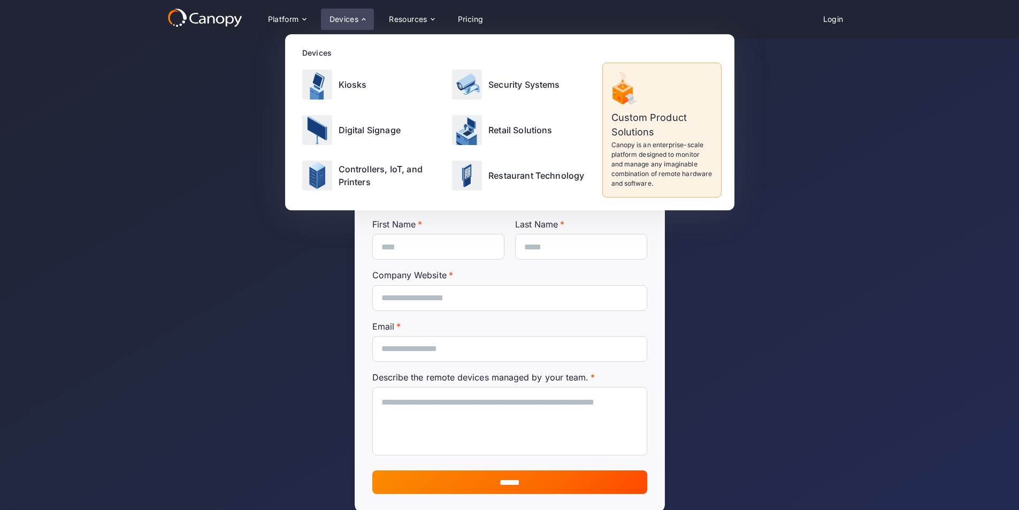
click at [348, 13] on div "Devices" at bounding box center [347, 19] width 53 height 21
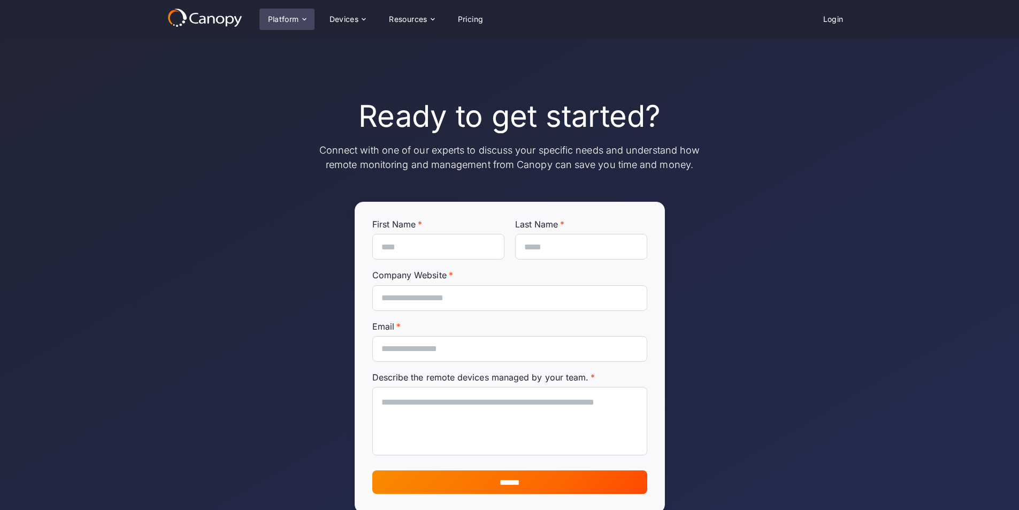
click at [276, 16] on div "Platform" at bounding box center [283, 19] width 31 height 7
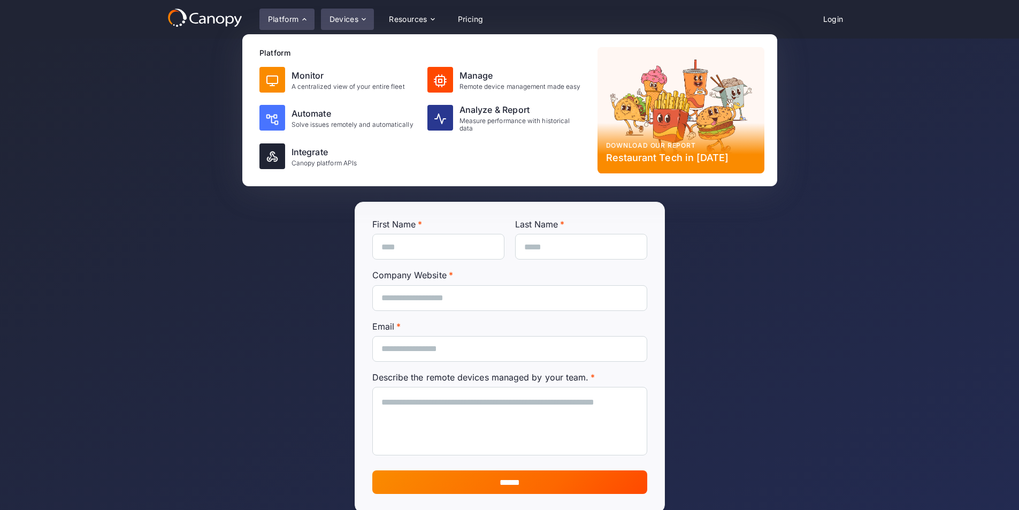
click at [358, 22] on div "Devices" at bounding box center [343, 19] width 29 height 7
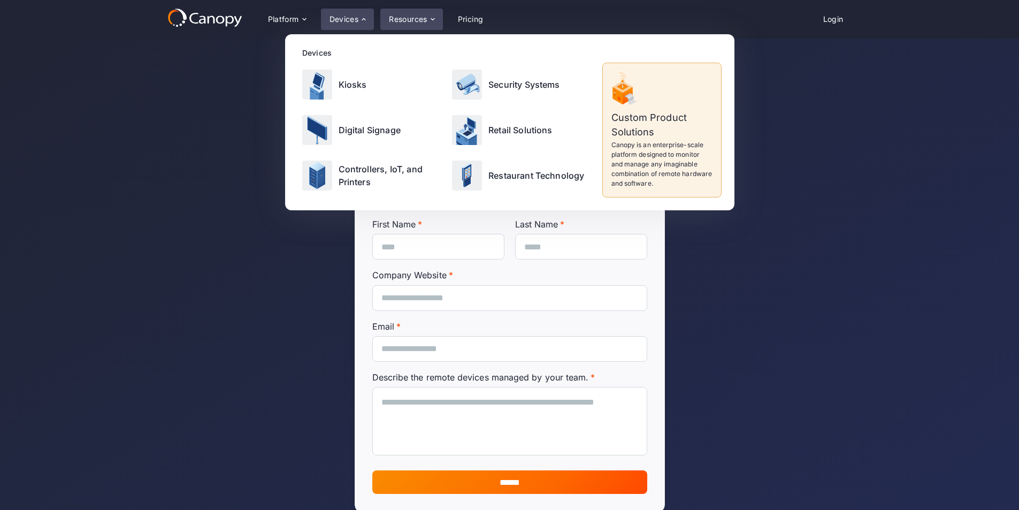
click at [406, 21] on div "Resources" at bounding box center [408, 19] width 39 height 7
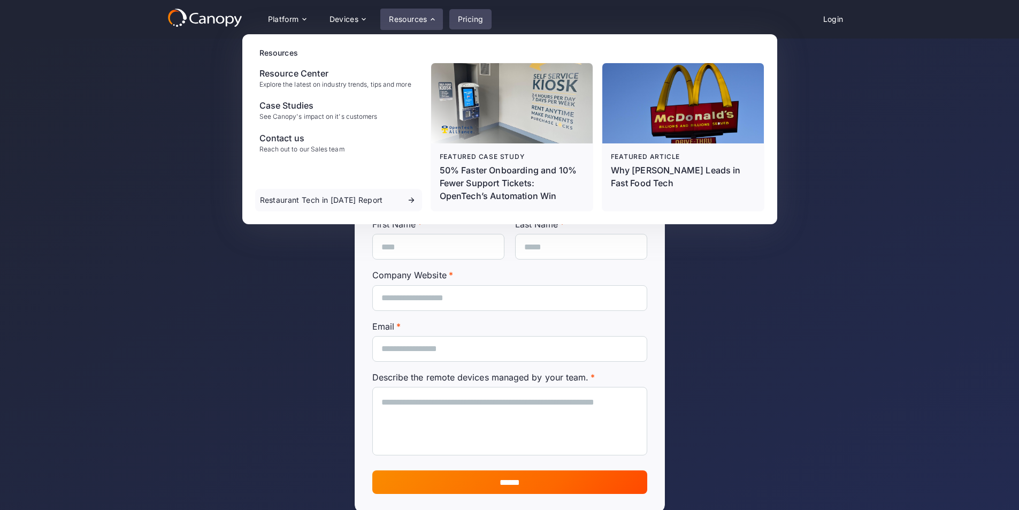
click at [473, 16] on link "Pricing" at bounding box center [470, 19] width 43 height 20
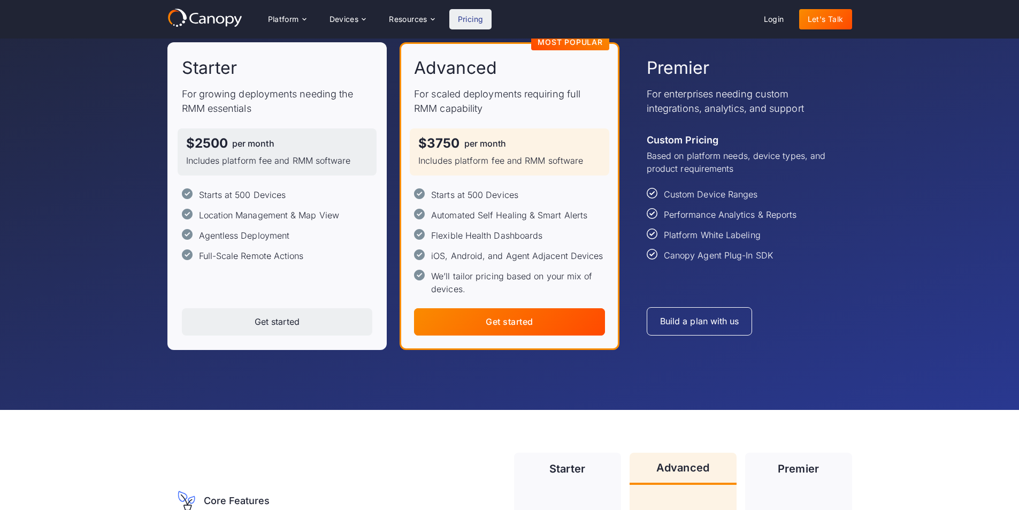
scroll to position [160, 0]
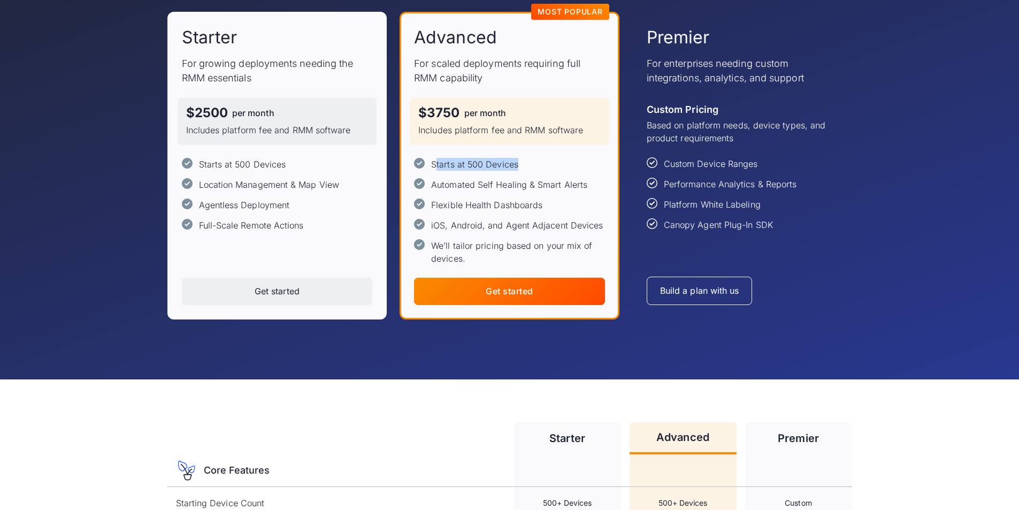
drag, startPoint x: 435, startPoint y: 168, endPoint x: 525, endPoint y: 168, distance: 89.3
click at [525, 168] on div "Starts at 500 Devices Automated Self Healing & Smart Alerts Flexible Health Das…" at bounding box center [509, 211] width 191 height 107
click at [527, 171] on div "Starts at 500 Devices Automated Self Healing & Smart Alerts Flexible Health Das…" at bounding box center [509, 211] width 191 height 107
click at [529, 172] on div "Starts at 500 Devices Automated Self Healing & Smart Alerts Flexible Health Das…" at bounding box center [509, 211] width 191 height 107
drag, startPoint x: 470, startPoint y: 162, endPoint x: 524, endPoint y: 160, distance: 54.6
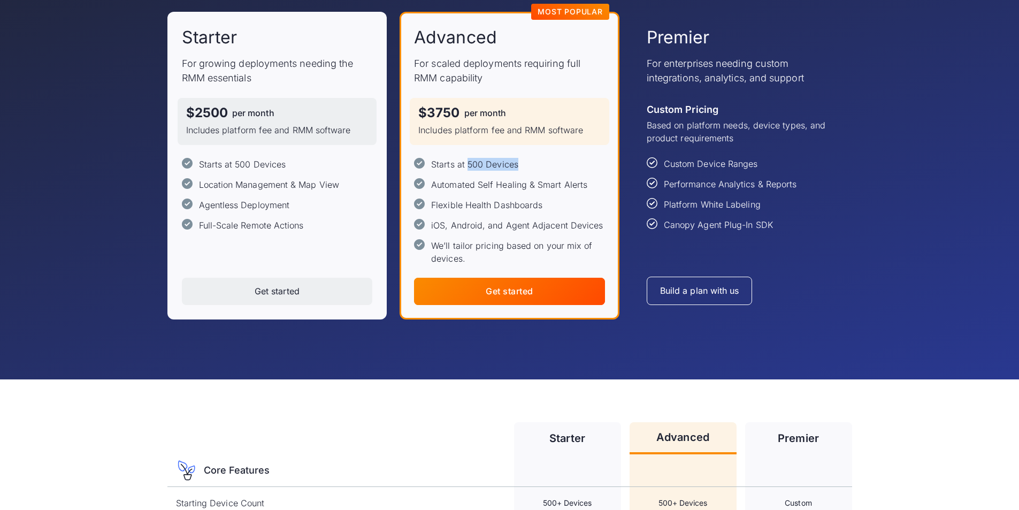
click at [524, 160] on div "Starts at 500 Devices Automated Self Healing & Smart Alerts Flexible Health Das…" at bounding box center [509, 211] width 191 height 107
drag, startPoint x: 418, startPoint y: 110, endPoint x: 482, endPoint y: 116, distance: 64.5
click at [482, 116] on div "$3750 per month" at bounding box center [509, 112] width 182 height 13
click at [539, 176] on div "Starts at 500 Devices Automated Self Healing & Smart Alerts Flexible Health Das…" at bounding box center [509, 211] width 191 height 107
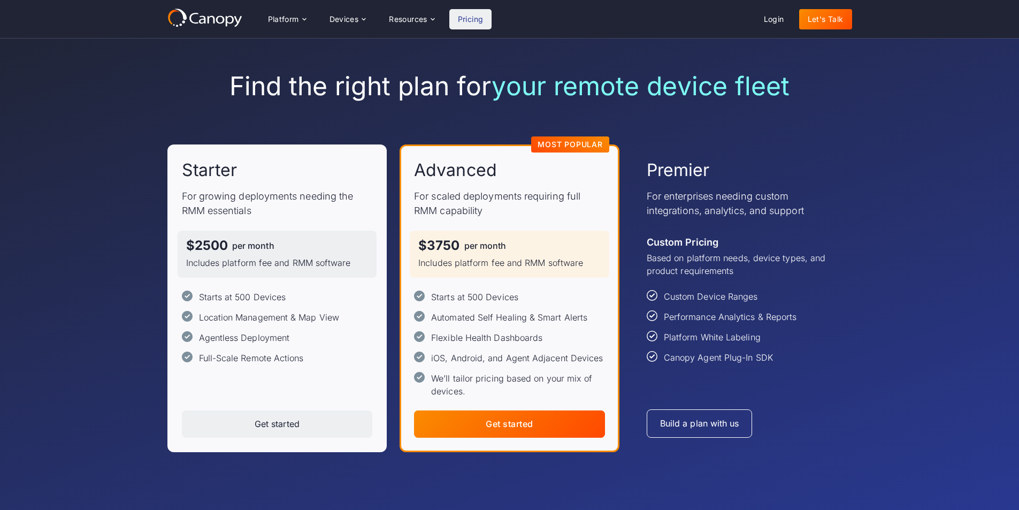
scroll to position [0, 0]
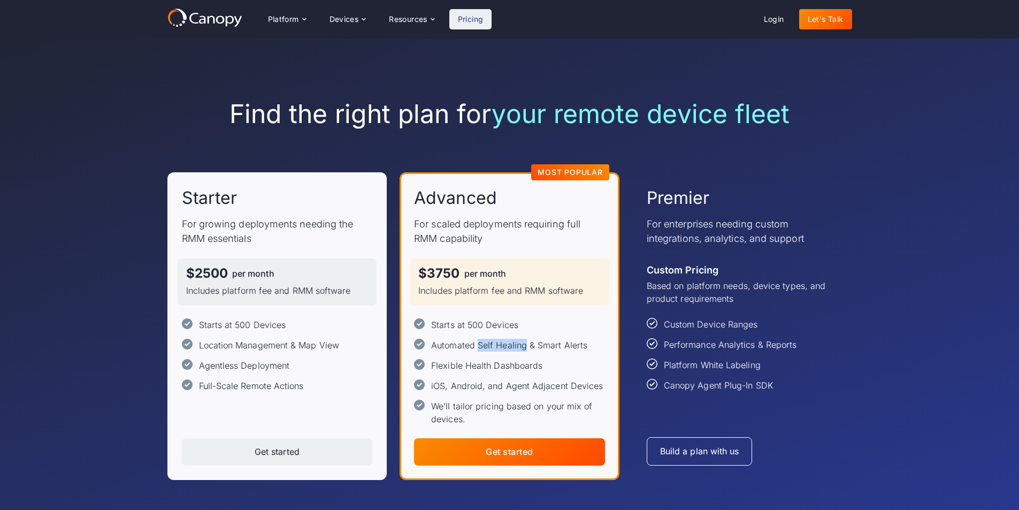
drag, startPoint x: 477, startPoint y: 343, endPoint x: 526, endPoint y: 347, distance: 49.9
click at [526, 347] on div "Automated Self Healing & Smart Alerts" at bounding box center [509, 345] width 156 height 13
click at [342, 18] on div "Devices" at bounding box center [343, 19] width 29 height 7
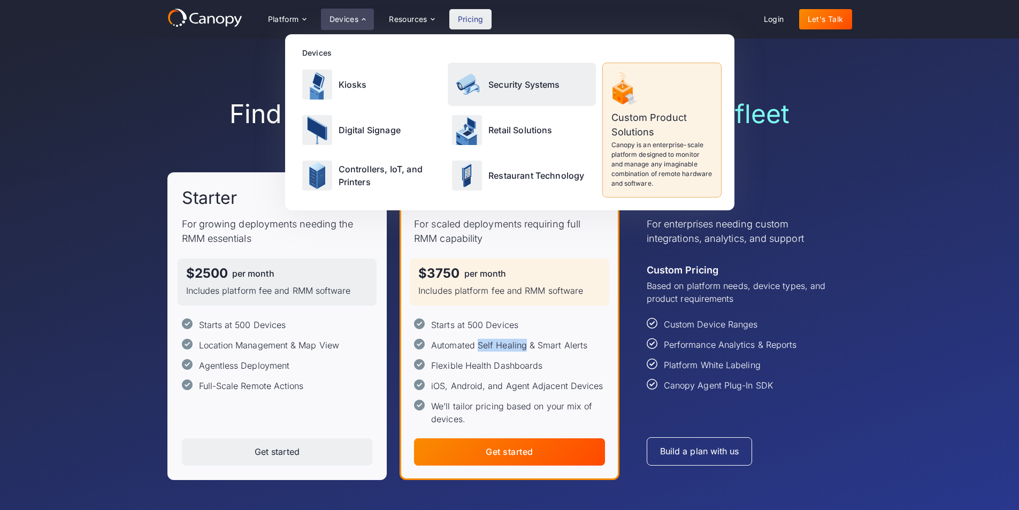
click at [492, 81] on p "Security Systems" at bounding box center [524, 84] width 72 height 13
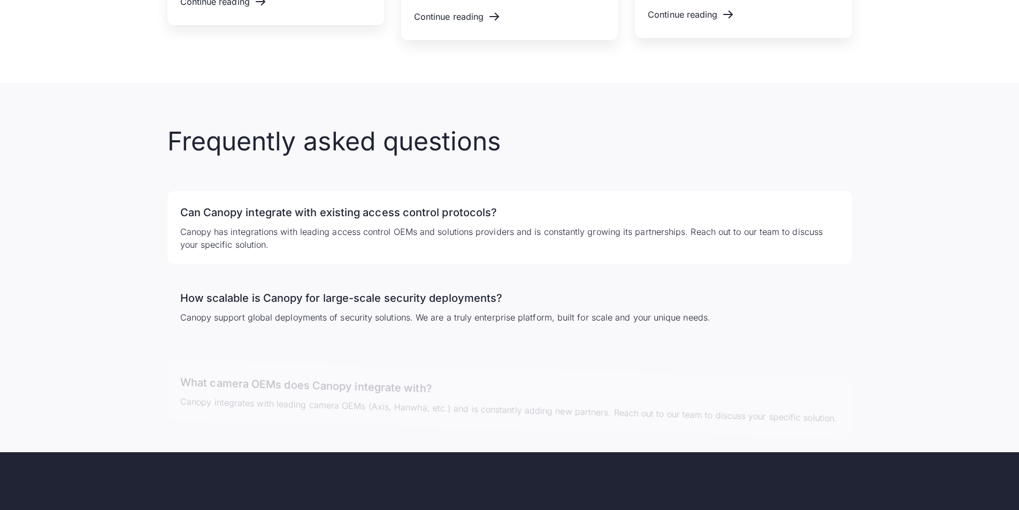
scroll to position [2407, 0]
